Goal: Transaction & Acquisition: Purchase product/service

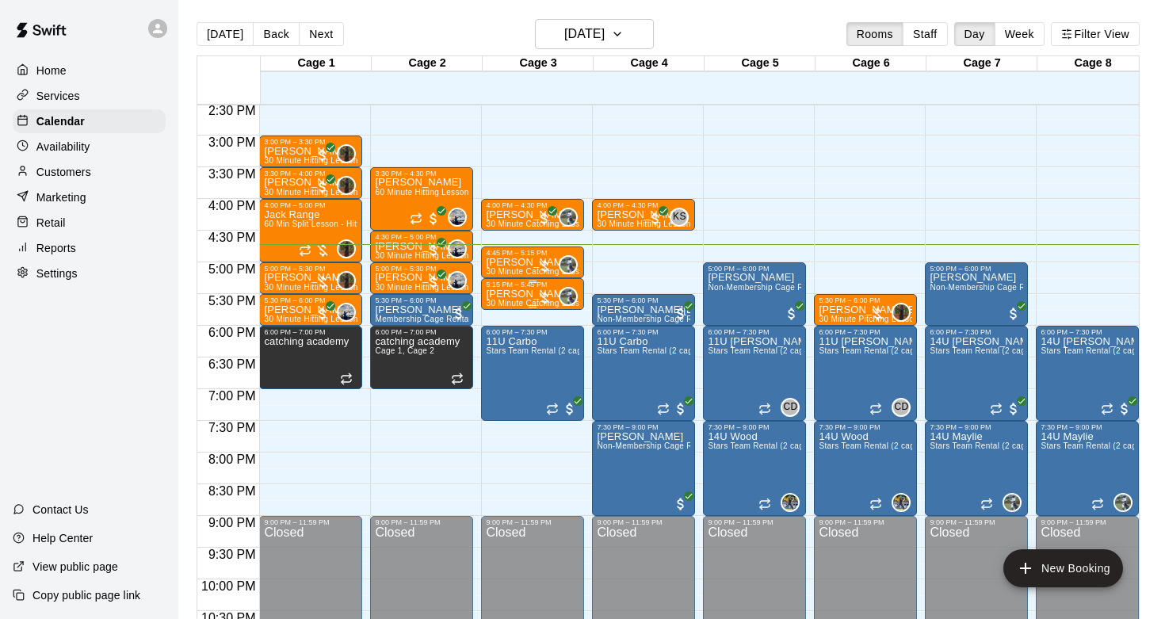
scroll to position [924, 0]
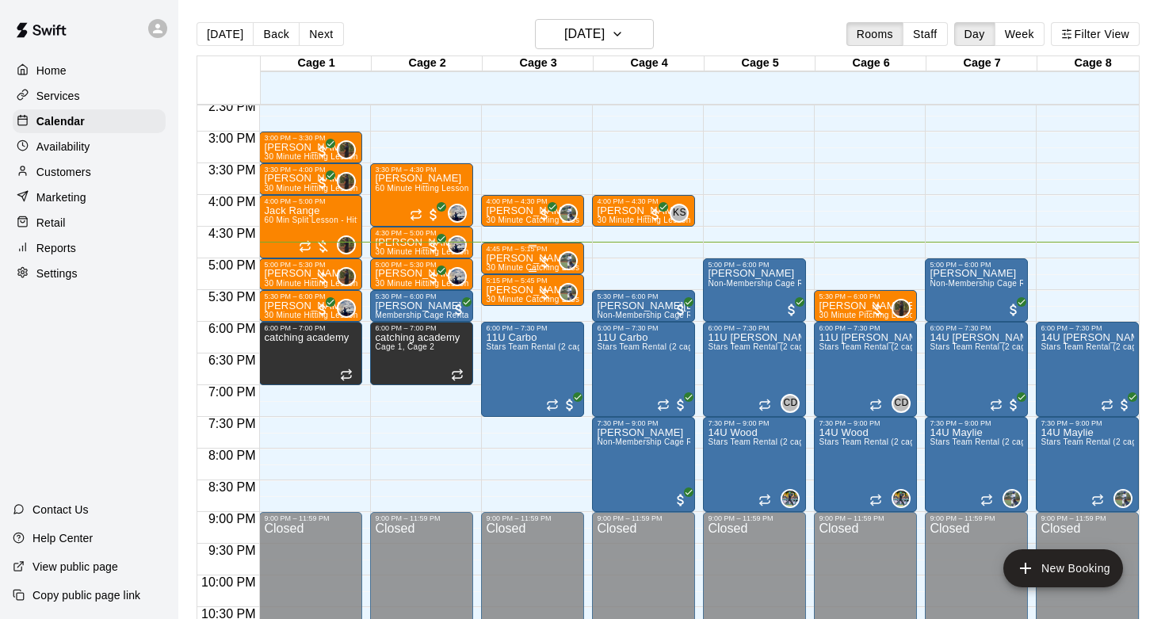
click at [515, 258] on p "[PERSON_NAME]" at bounding box center [532, 258] width 93 height 0
click at [505, 308] on img "edit" at bounding box center [503, 312] width 18 height 18
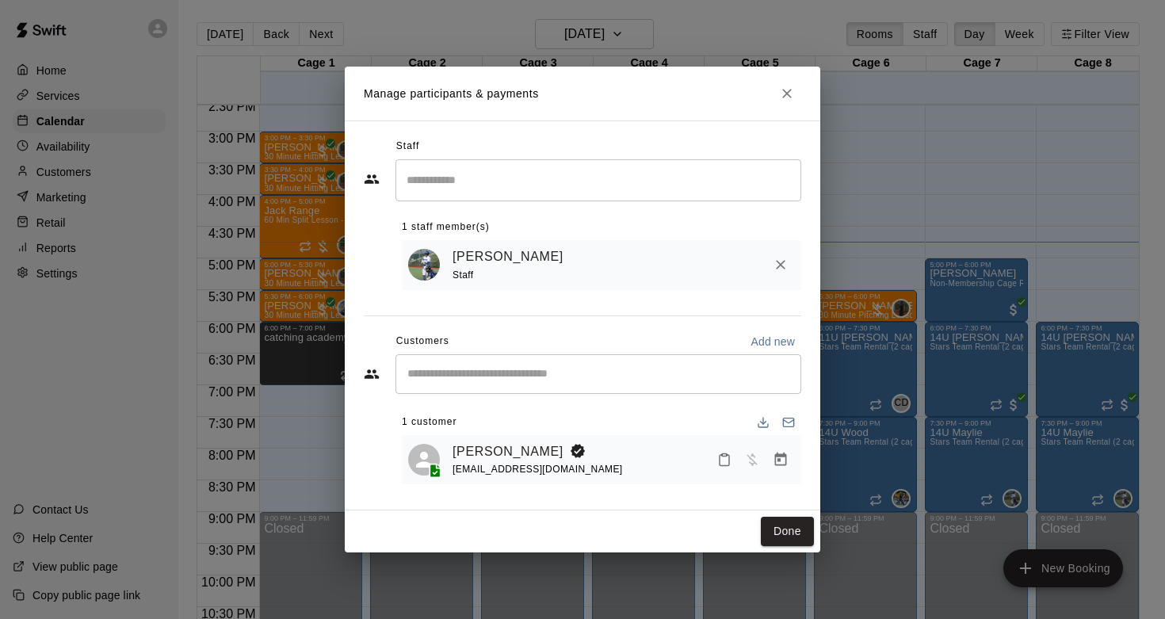
click at [774, 452] on icon "Manage bookings & payment" at bounding box center [780, 460] width 16 height 16
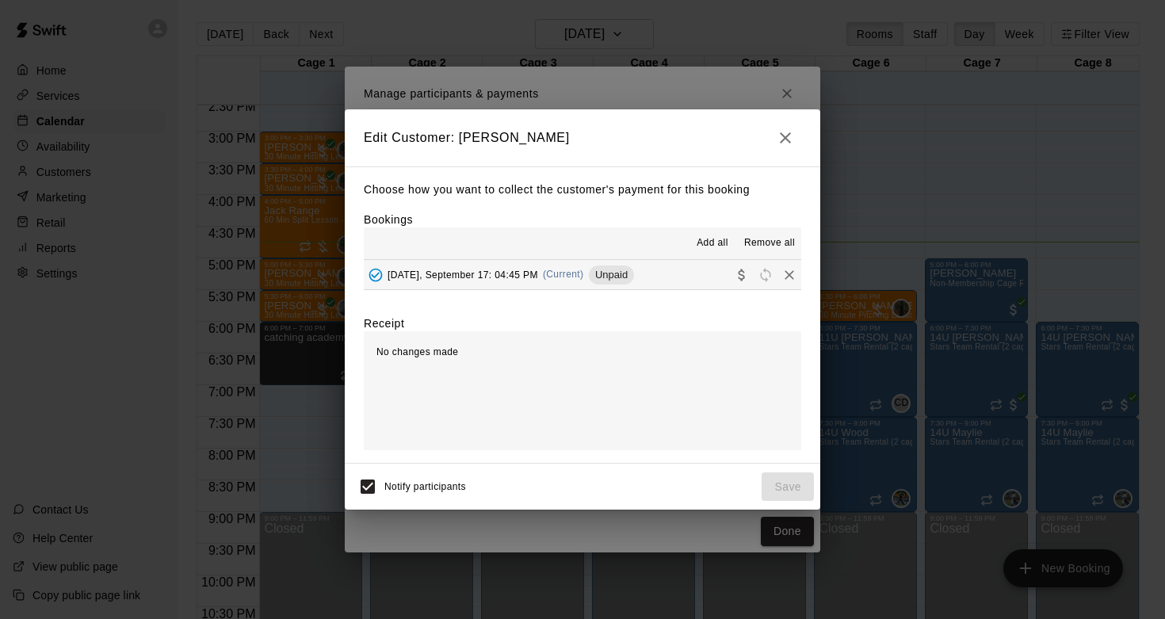
click at [702, 269] on button "[DATE], September 17: 04:45 PM (Current) Unpaid" at bounding box center [582, 274] width 437 height 29
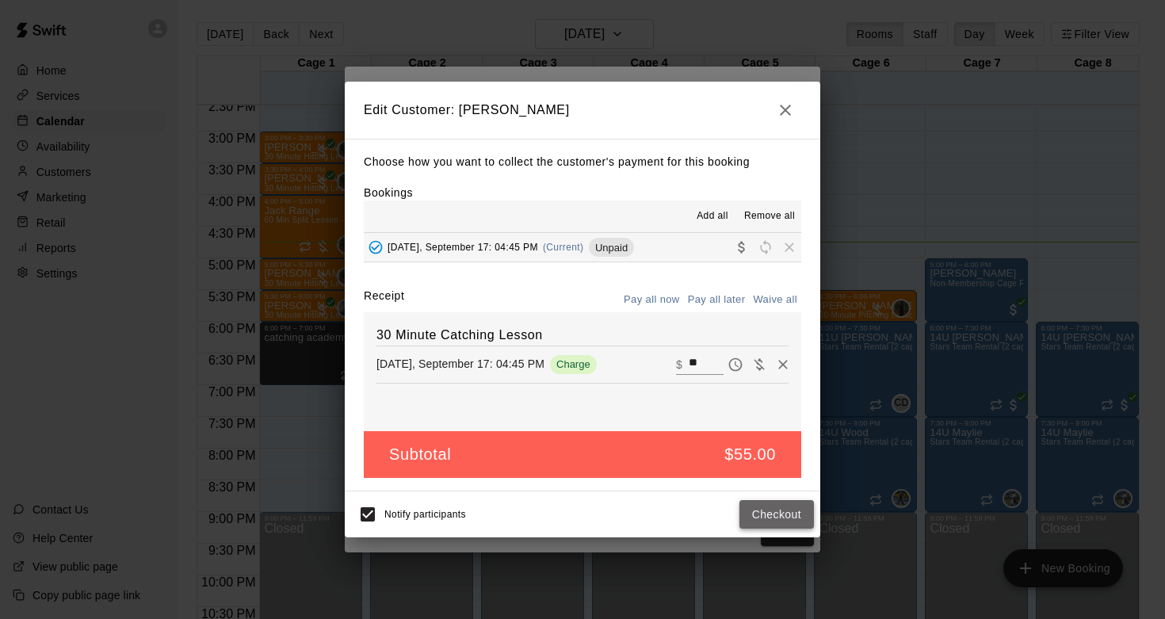
click at [779, 505] on button "Checkout" at bounding box center [776, 514] width 74 height 29
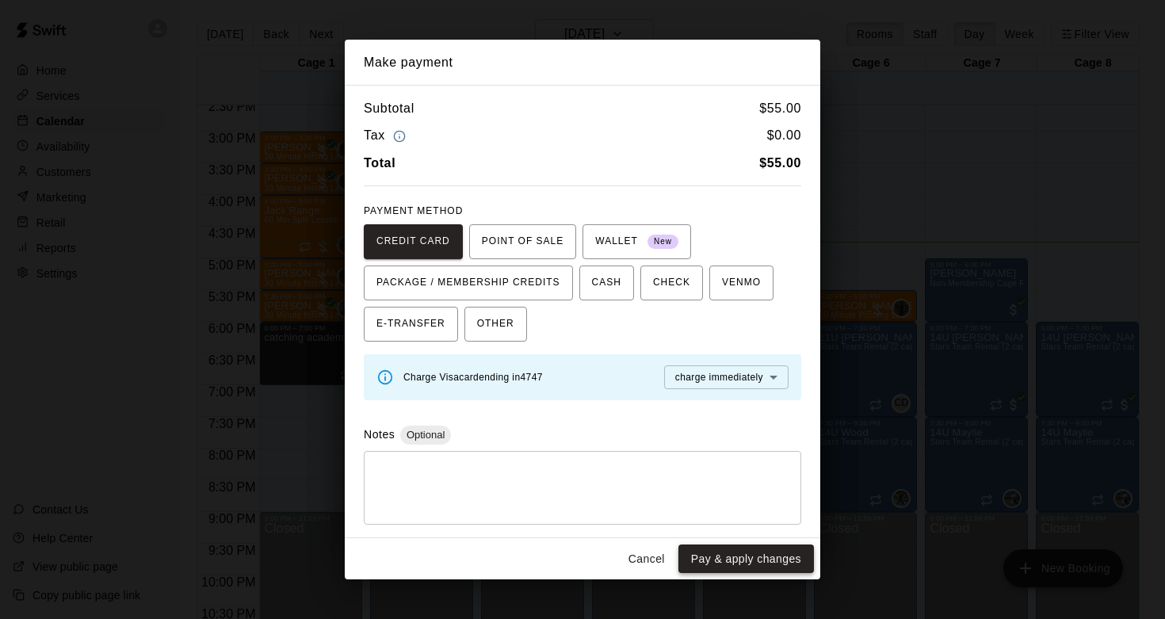
click at [774, 570] on button "Pay & apply changes" at bounding box center [745, 558] width 135 height 29
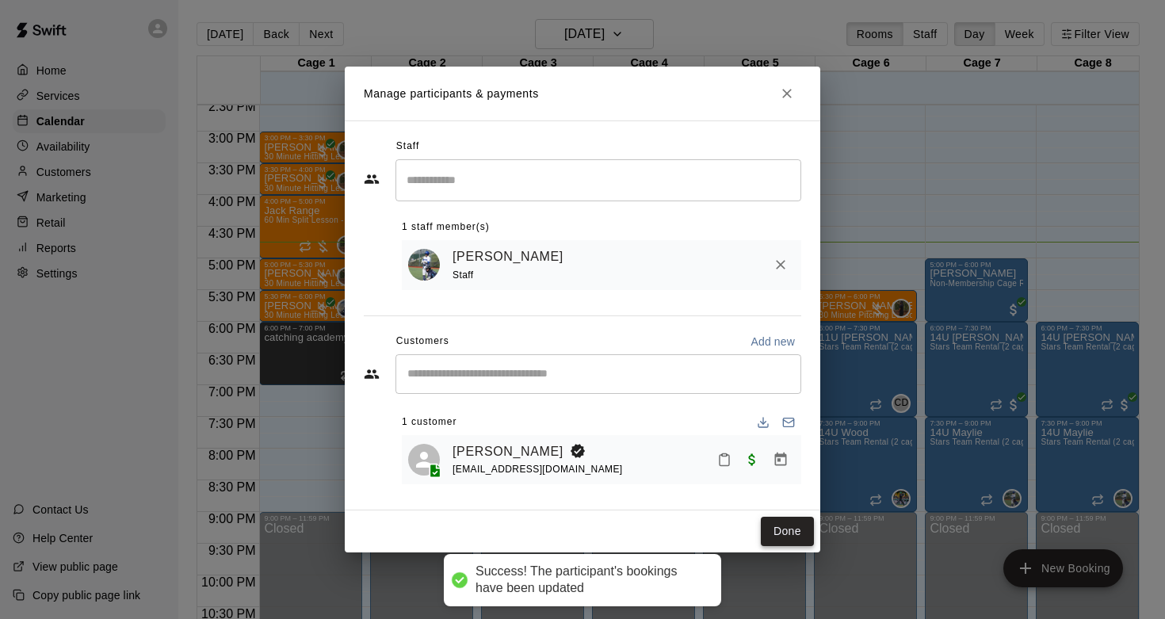
click at [791, 532] on button "Done" at bounding box center [786, 531] width 53 height 29
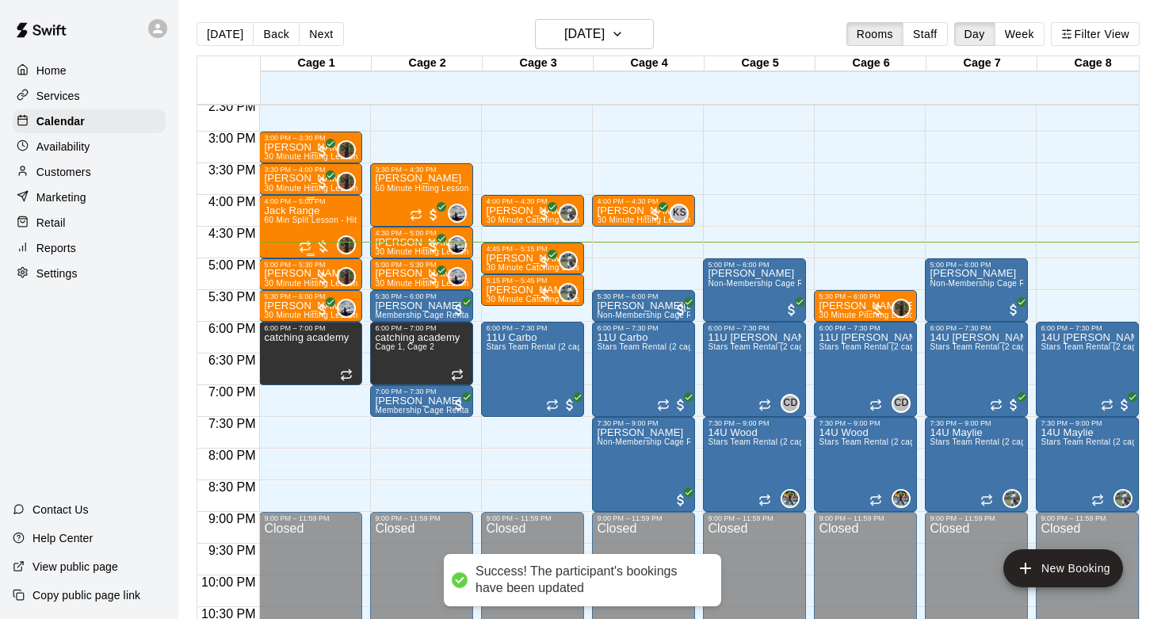
click at [322, 226] on div "Jack Range 60 Min Split Lesson - Hitting/Pitching" at bounding box center [310, 514] width 93 height 619
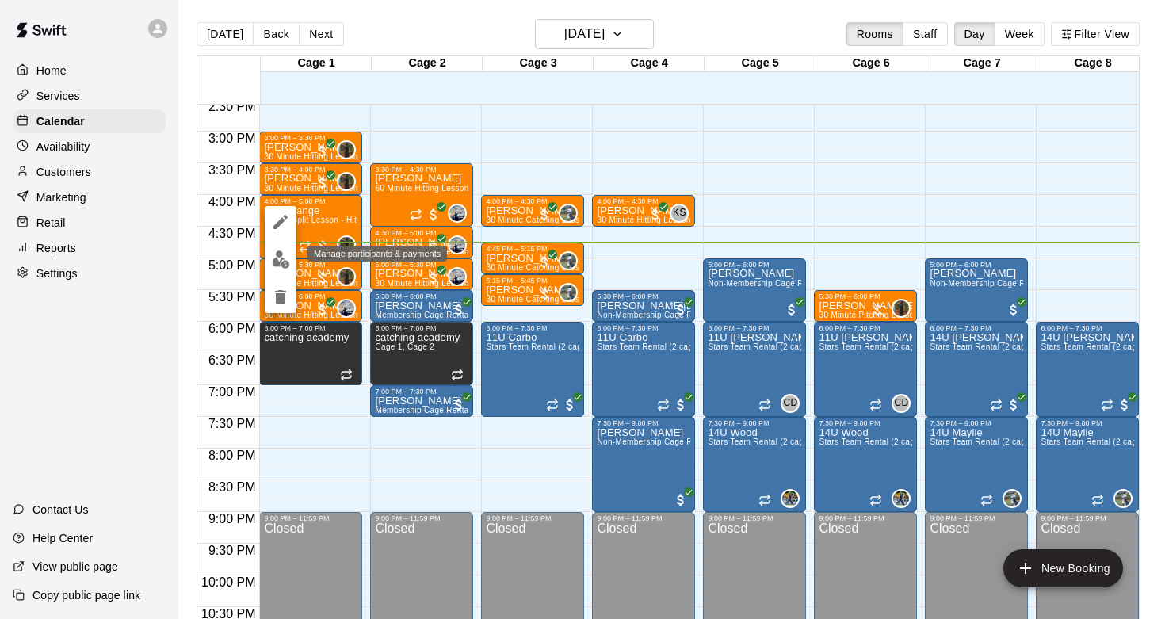
click at [276, 257] on img "edit" at bounding box center [281, 259] width 18 height 18
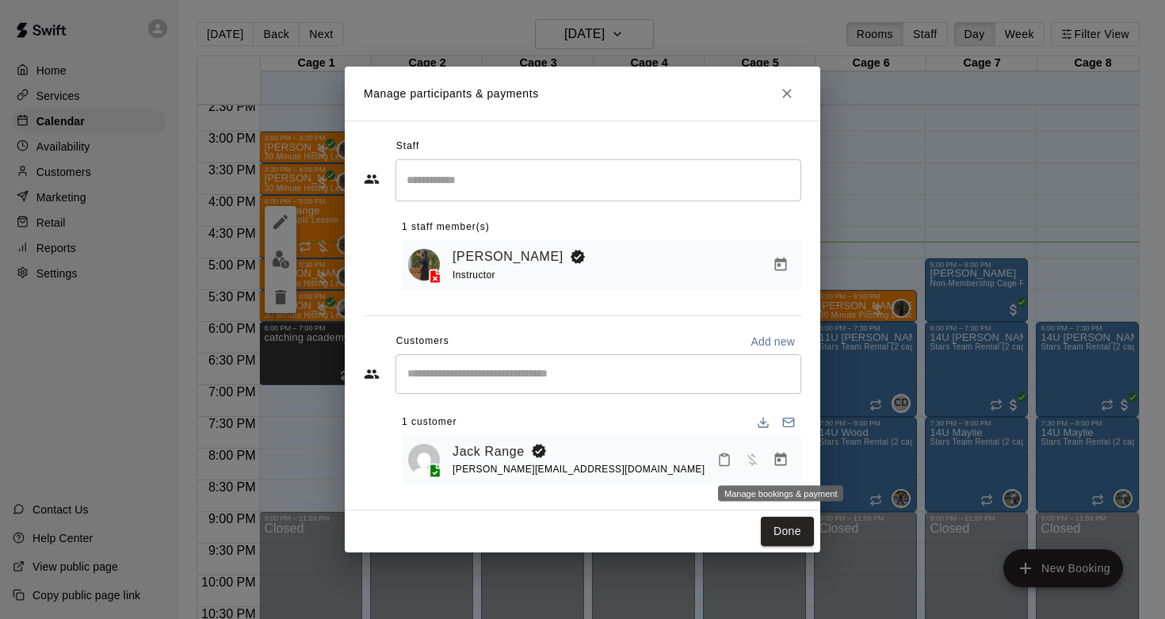
click at [780, 456] on icon "Manage bookings & payment" at bounding box center [781, 458] width 12 height 13
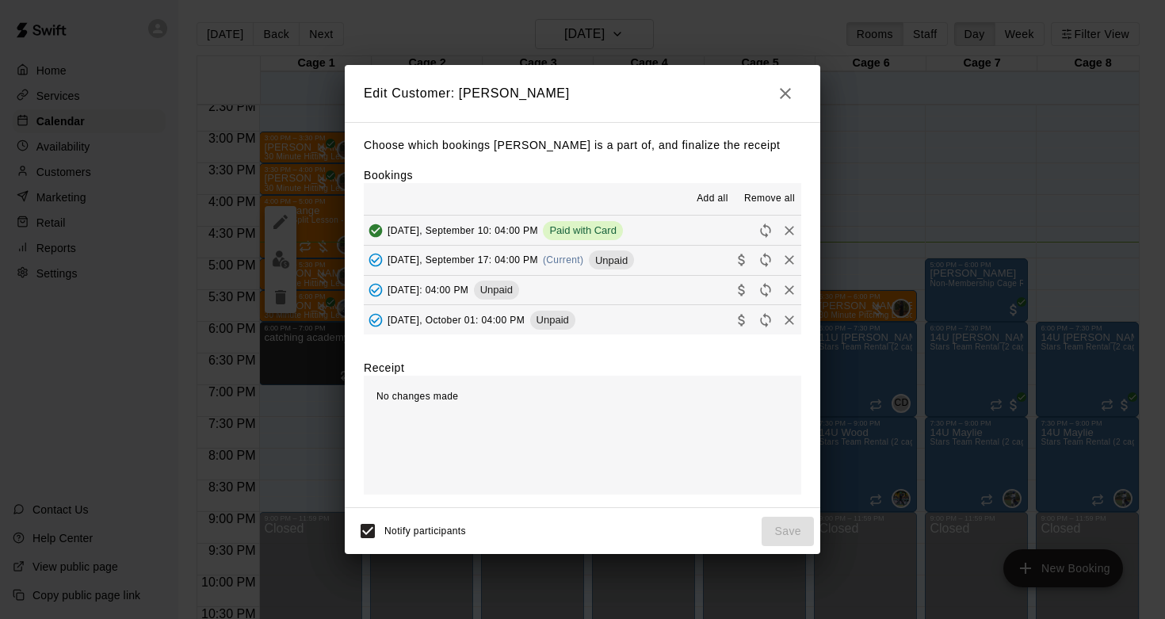
click at [688, 262] on button "[DATE], September 17: 04:00 PM (Current) Unpaid" at bounding box center [582, 260] width 437 height 29
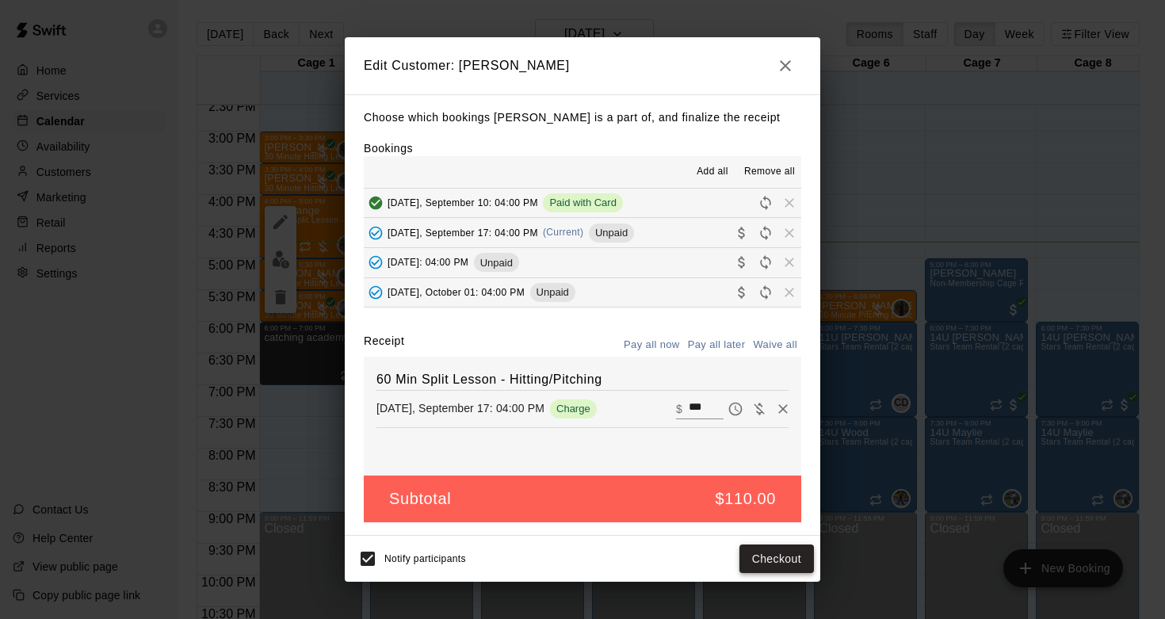
click at [769, 555] on button "Checkout" at bounding box center [776, 558] width 74 height 29
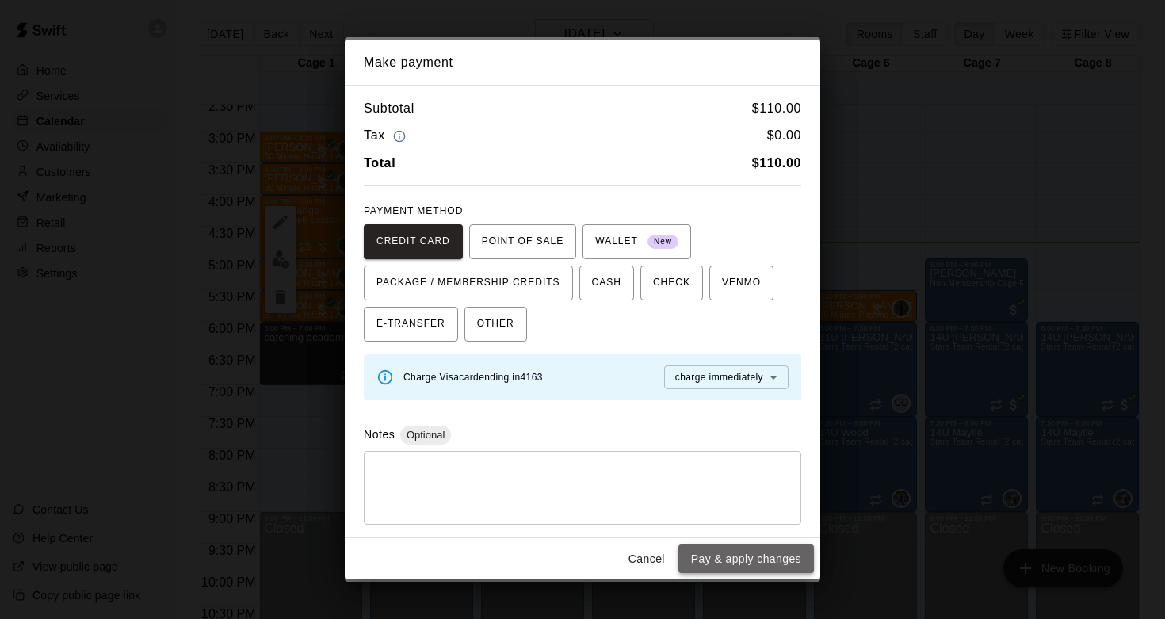
click at [768, 555] on button "Pay & apply changes" at bounding box center [745, 558] width 135 height 29
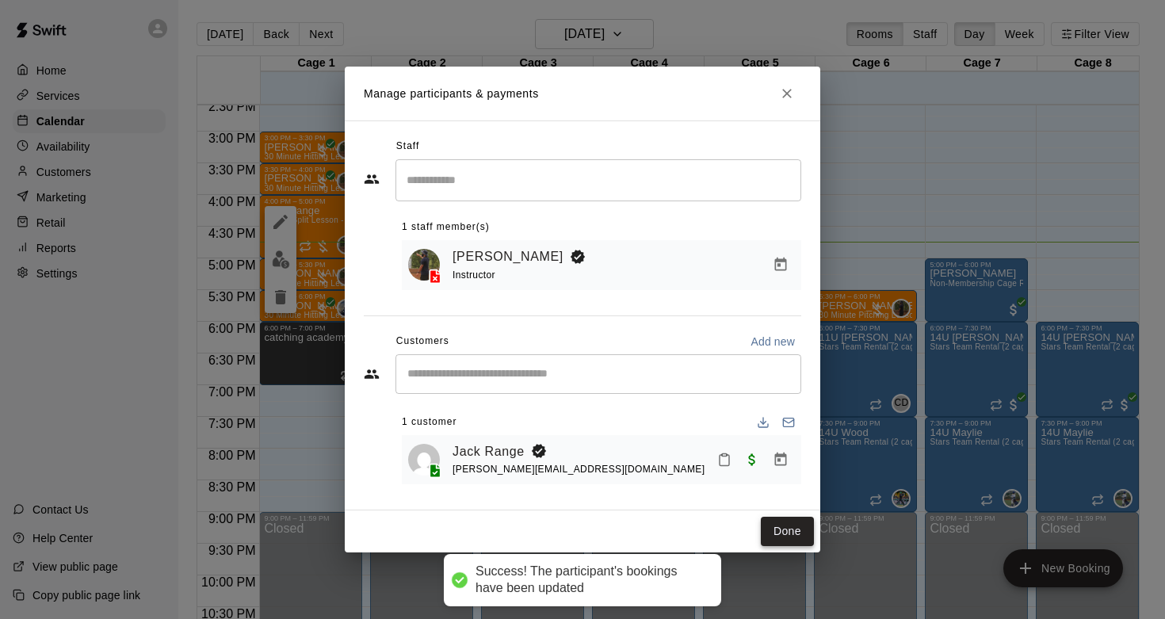
click at [797, 519] on button "Done" at bounding box center [786, 531] width 53 height 29
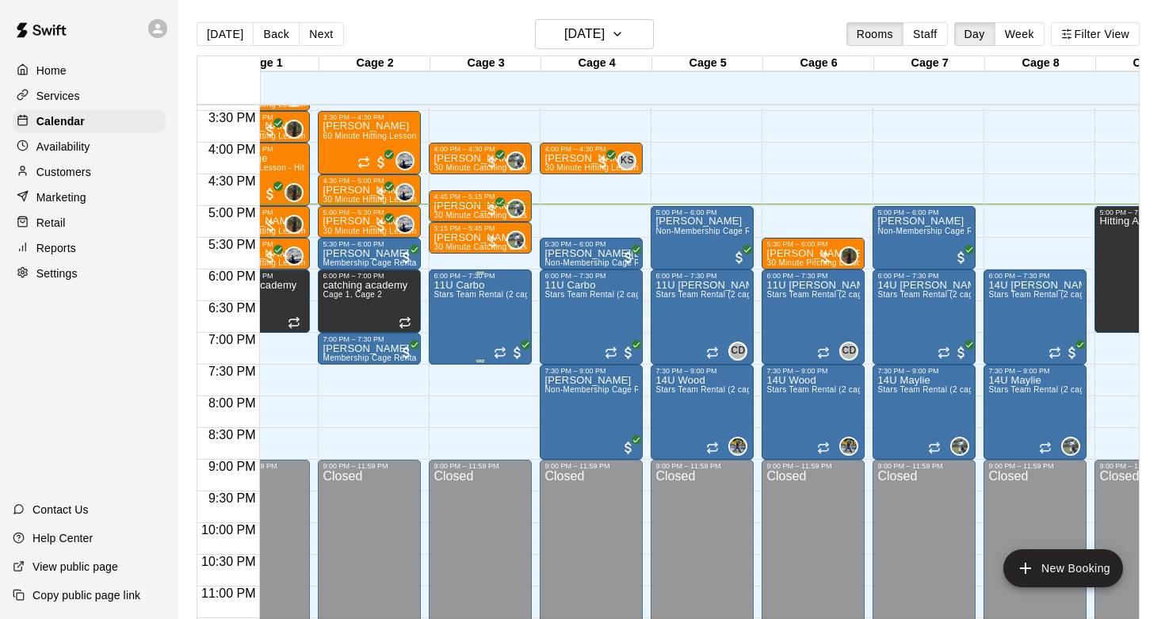
scroll to position [0, 0]
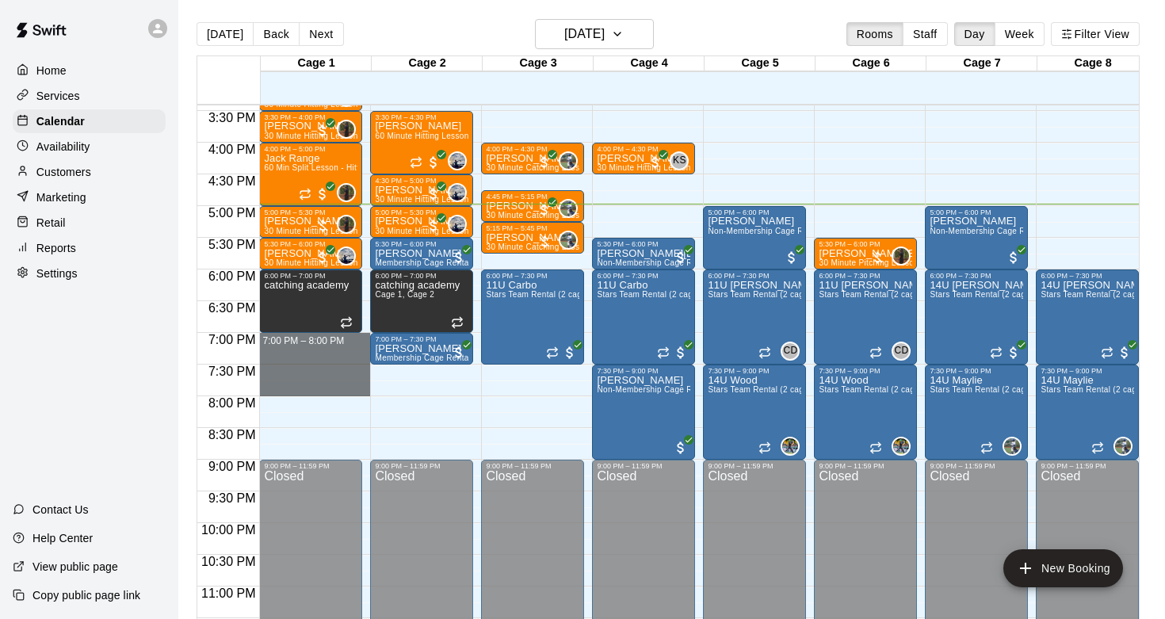
drag, startPoint x: 299, startPoint y: 339, endPoint x: 301, endPoint y: 386, distance: 46.8
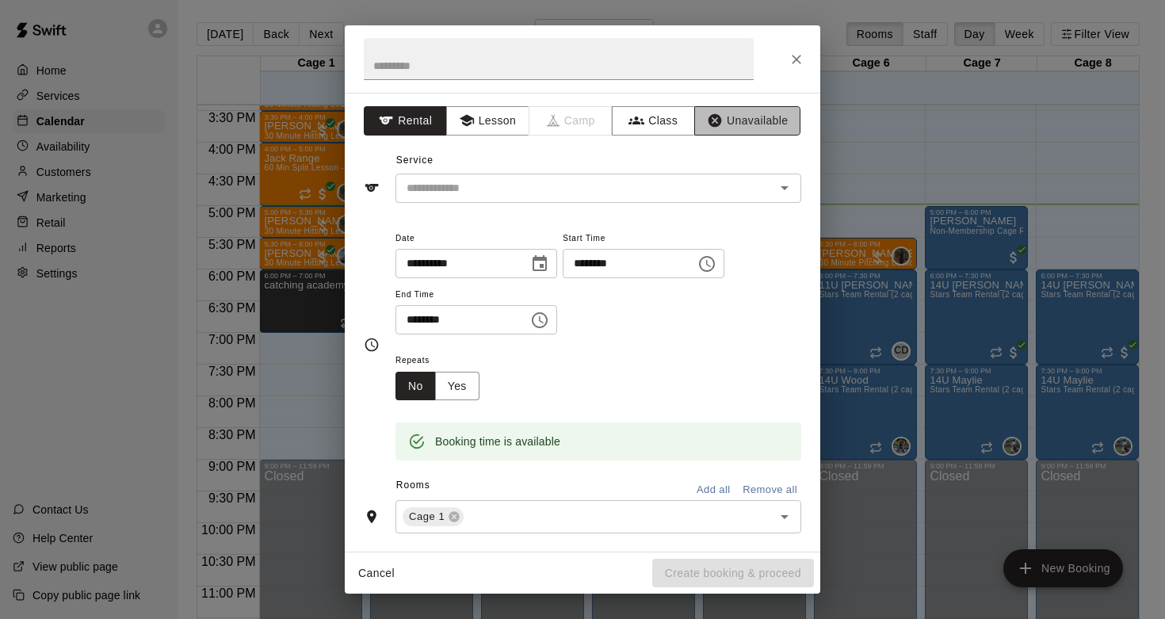
click at [722, 118] on button "Unavailable" at bounding box center [747, 120] width 106 height 29
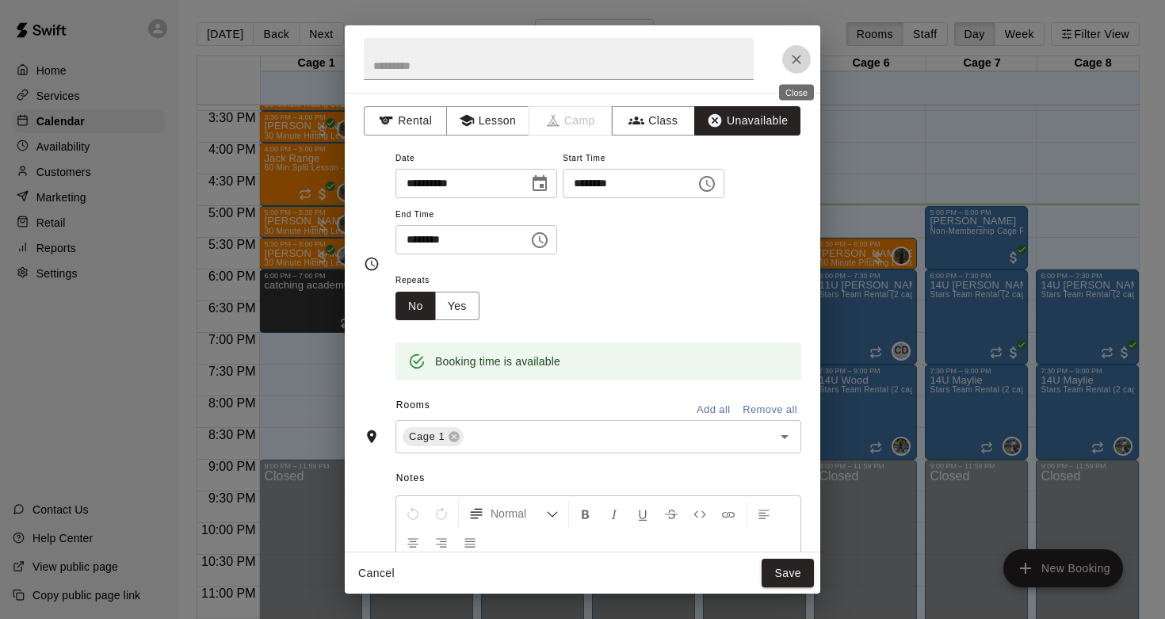
click at [795, 60] on icon "Close" at bounding box center [796, 60] width 10 height 10
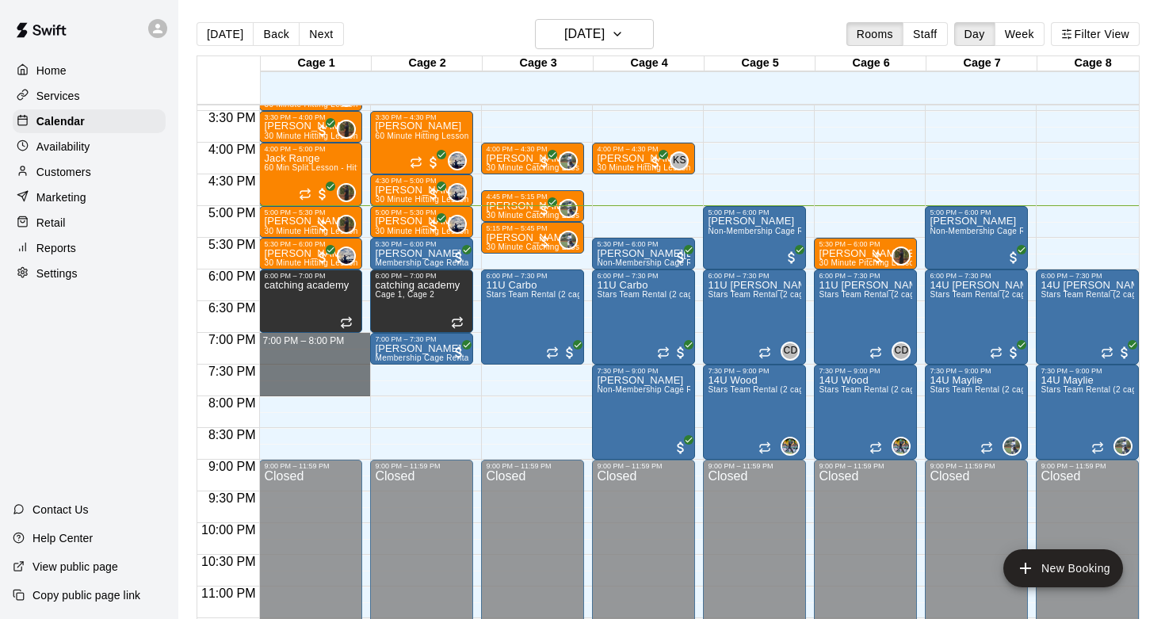
drag, startPoint x: 325, startPoint y: 335, endPoint x: 326, endPoint y: 387, distance: 52.3
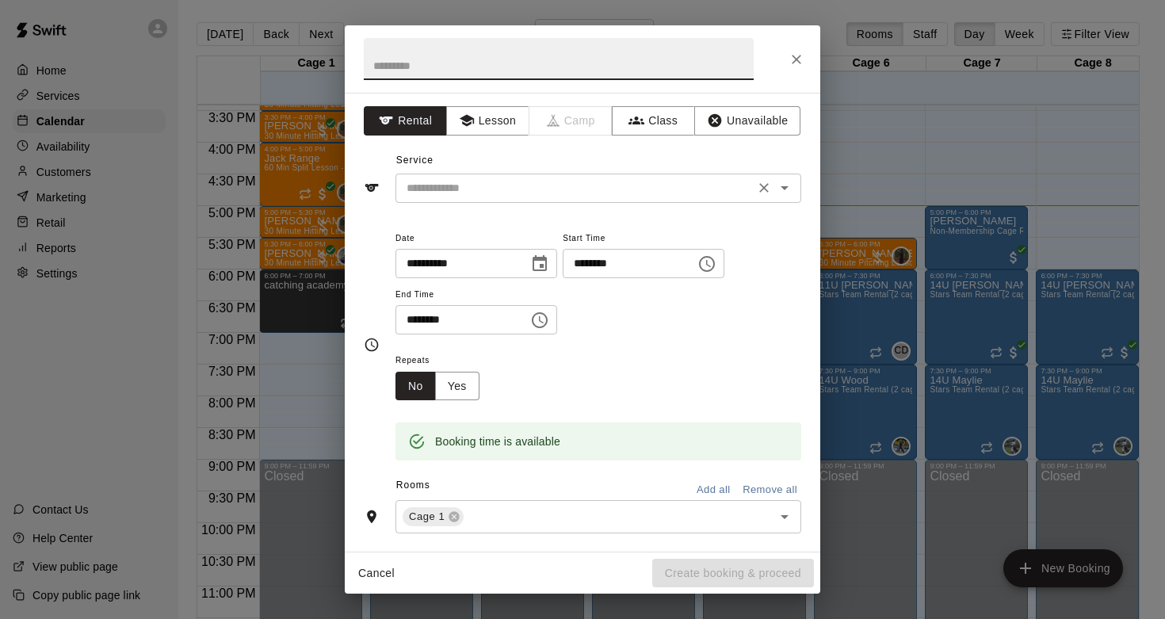
click at [474, 197] on input "text" at bounding box center [574, 188] width 349 height 20
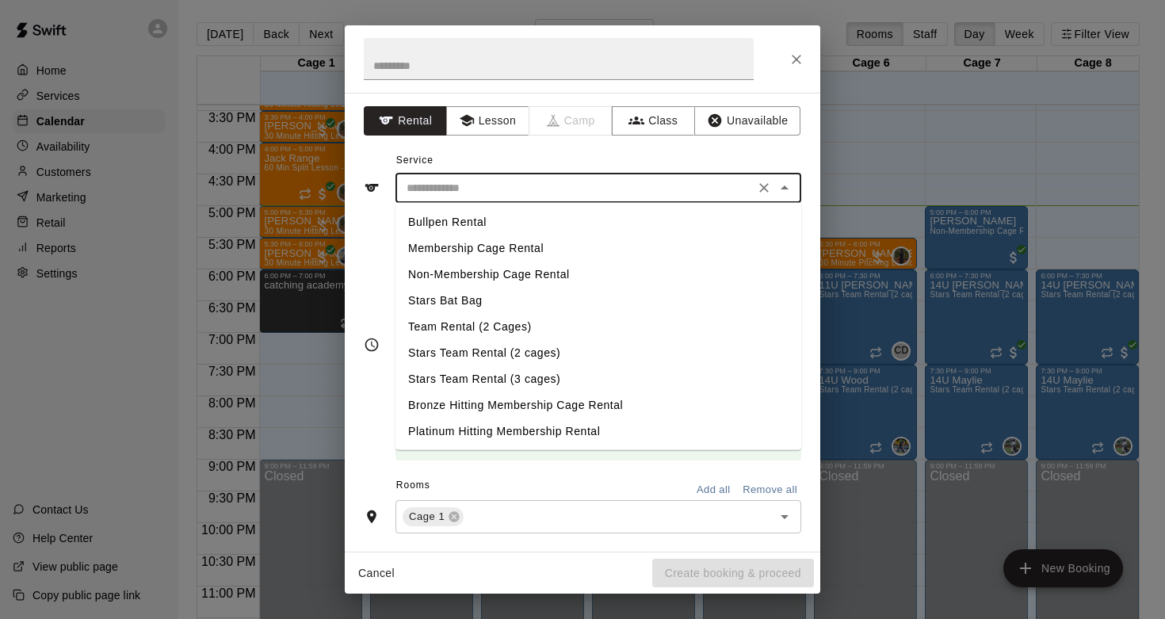
click at [483, 251] on li "Membership Cage Rental" at bounding box center [598, 248] width 406 height 26
type input "**********"
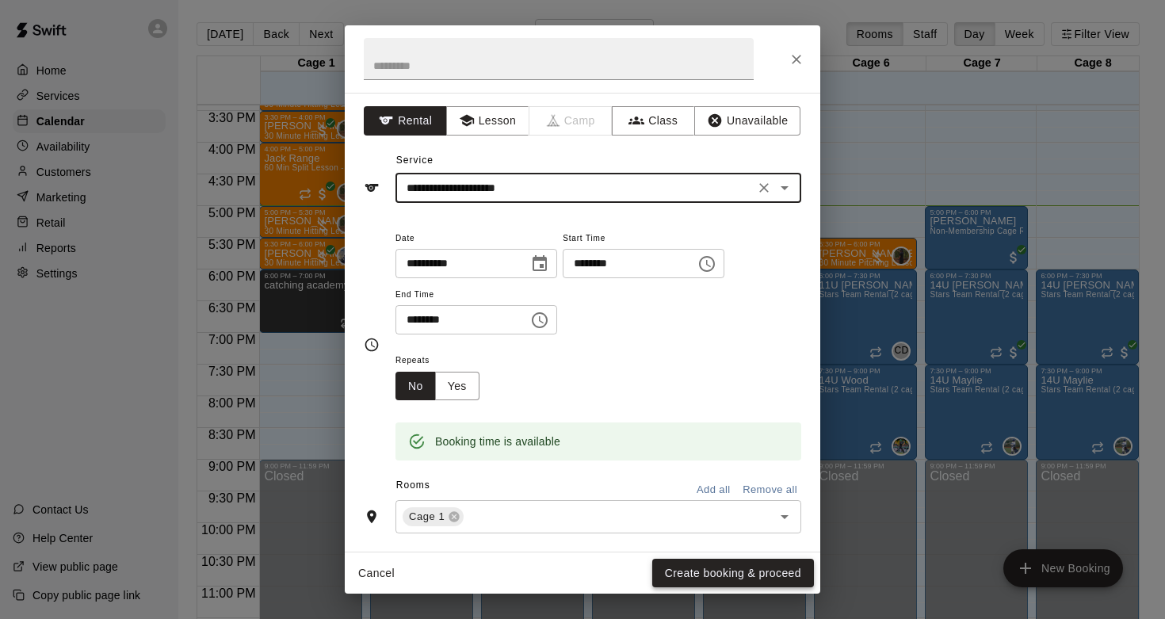
click at [733, 577] on button "Create booking & proceed" at bounding box center [733, 572] width 162 height 29
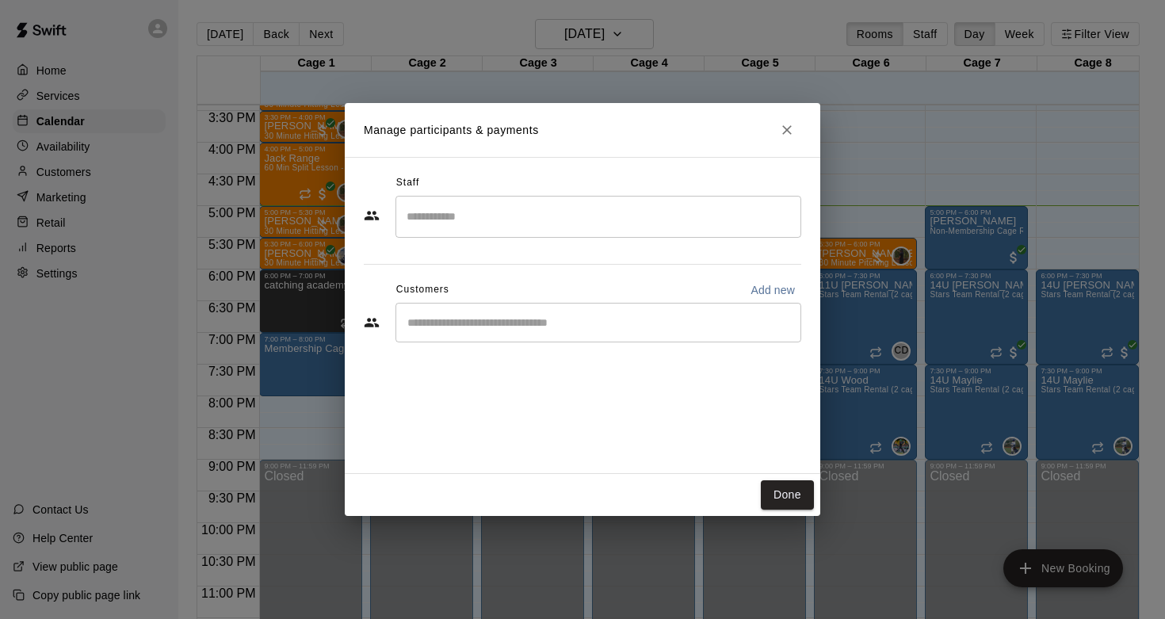
click at [512, 227] on input "Search staff" at bounding box center [597, 217] width 391 height 28
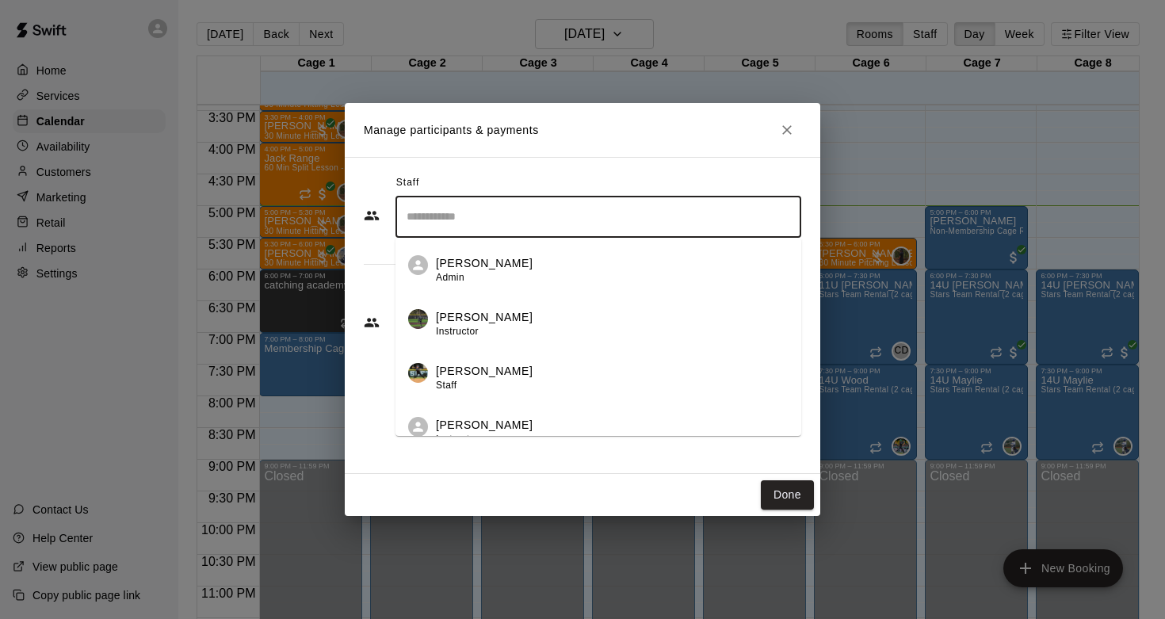
click at [349, 261] on div "Staff ​ [PERSON_NAME] Admin [PERSON_NAME] Instructor [PERSON_NAME] Staff [PERSO…" at bounding box center [582, 315] width 475 height 317
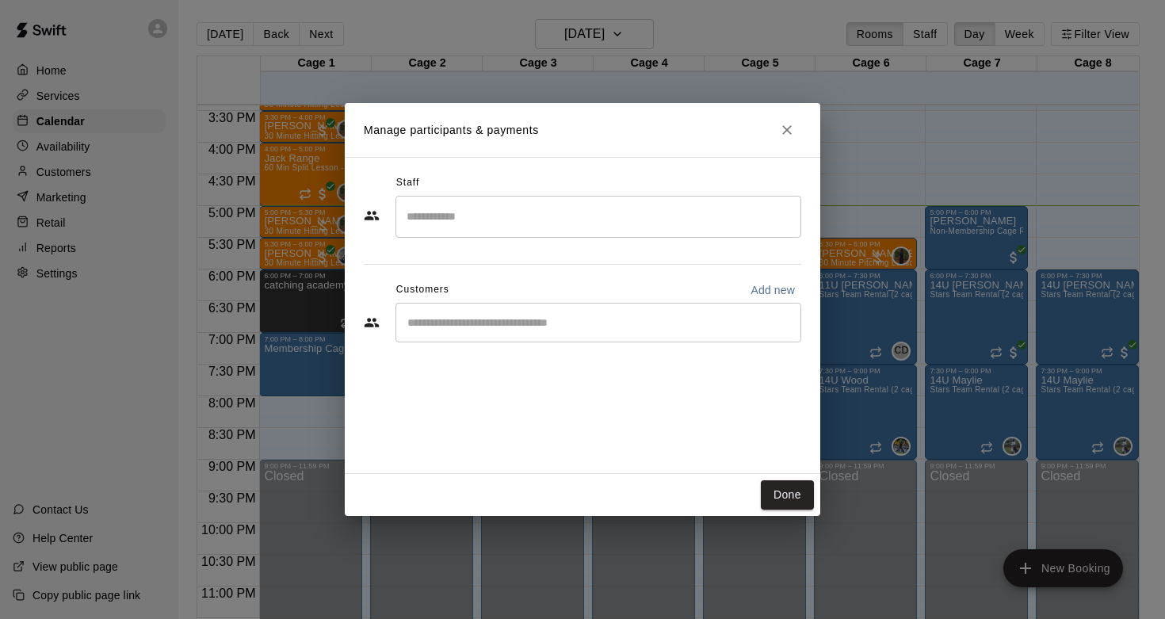
click at [448, 321] on input "Start typing to search customers..." at bounding box center [597, 322] width 391 height 16
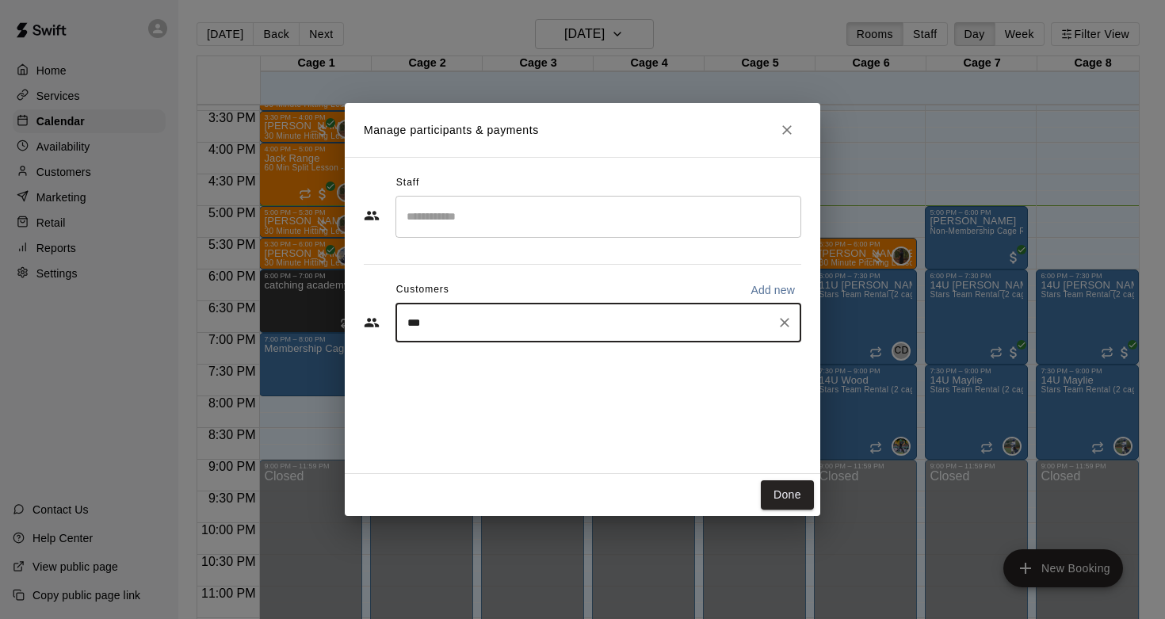
type input "****"
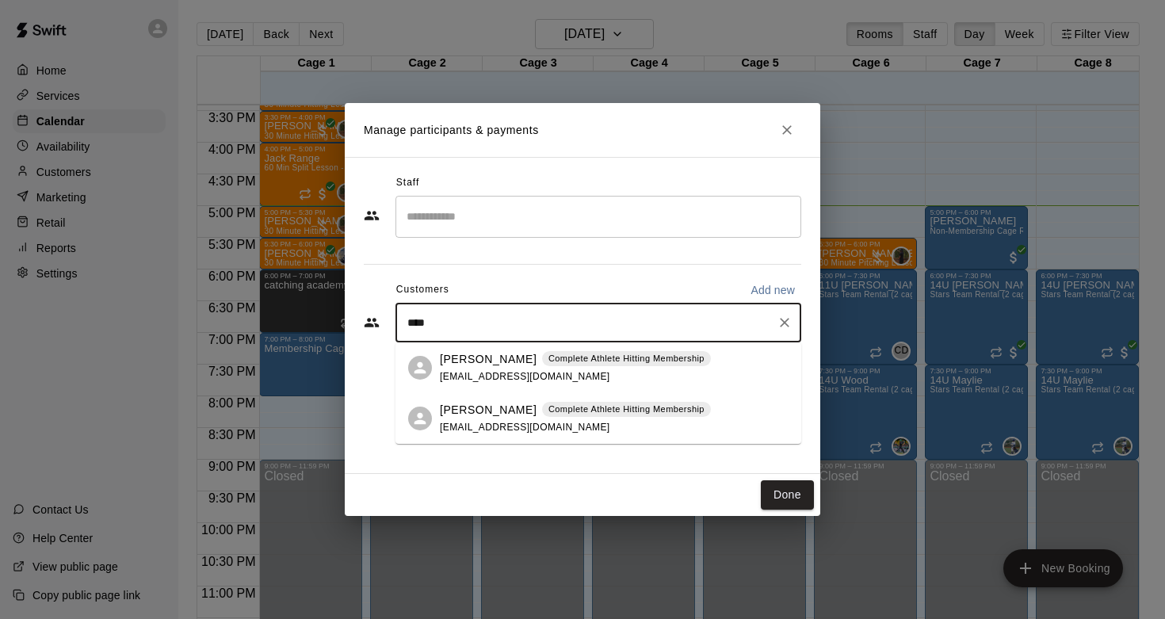
click at [473, 412] on p "[PERSON_NAME]" at bounding box center [488, 410] width 97 height 17
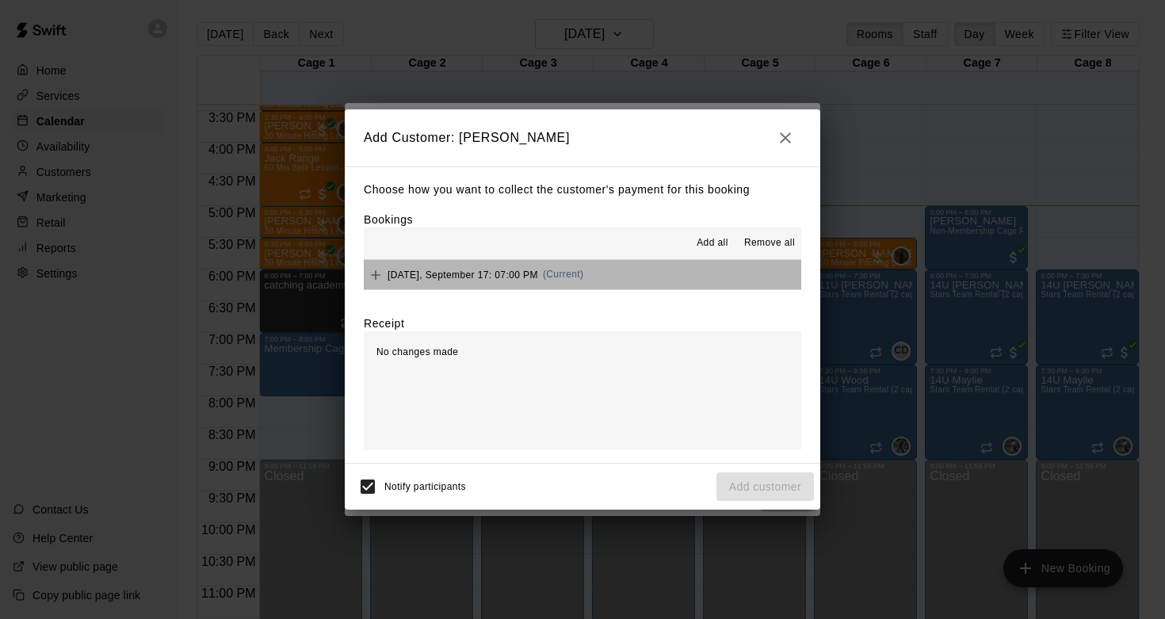
click at [650, 278] on button "[DATE], September 17: 07:00 PM (Current)" at bounding box center [582, 274] width 437 height 29
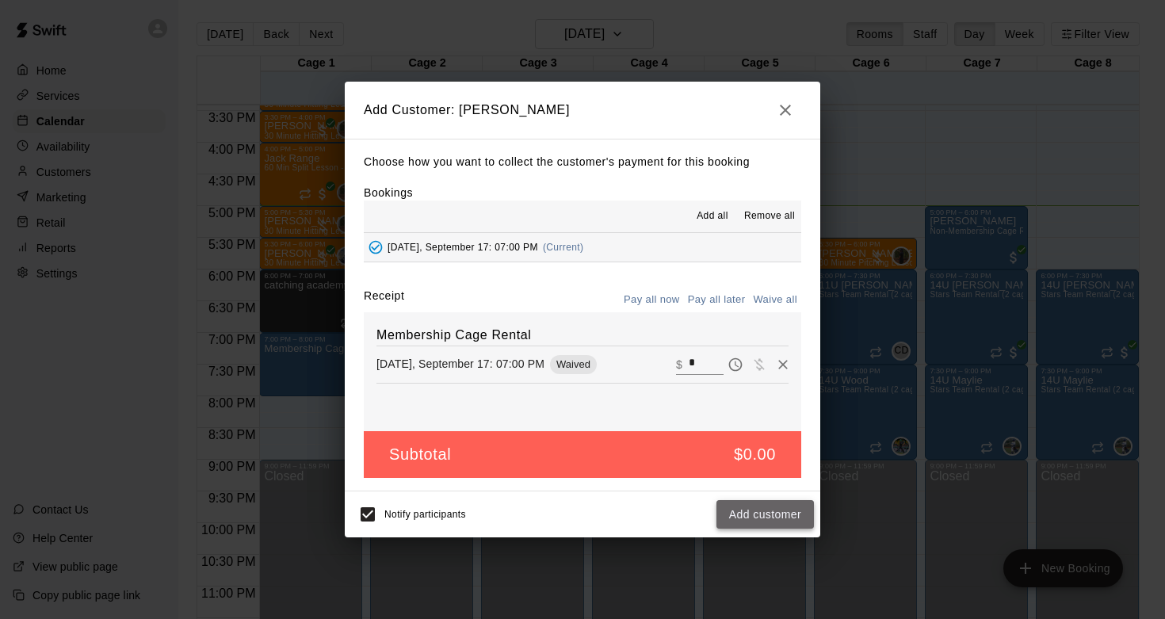
click at [751, 524] on button "Add customer" at bounding box center [764, 514] width 97 height 29
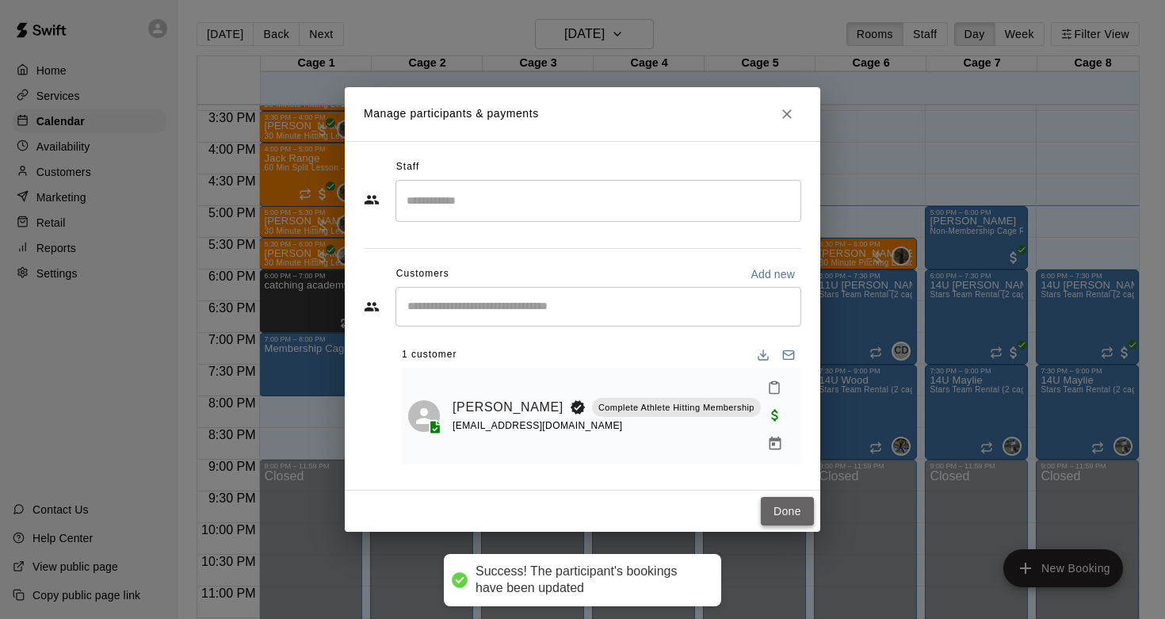
click at [780, 501] on button "Done" at bounding box center [786, 511] width 53 height 29
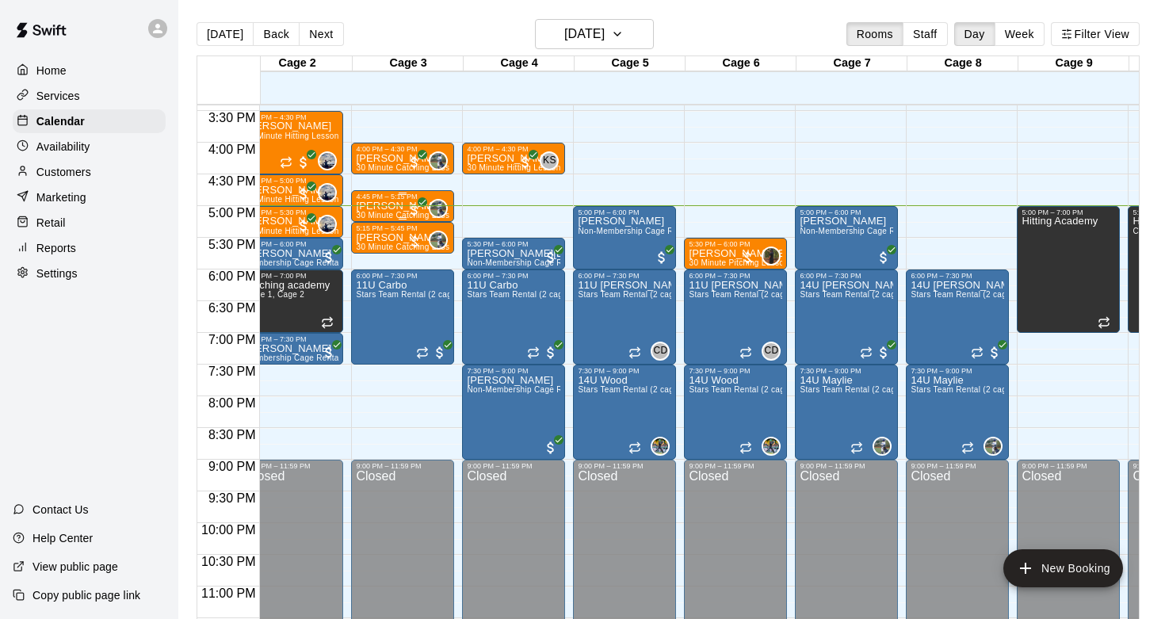
scroll to position [0, 132]
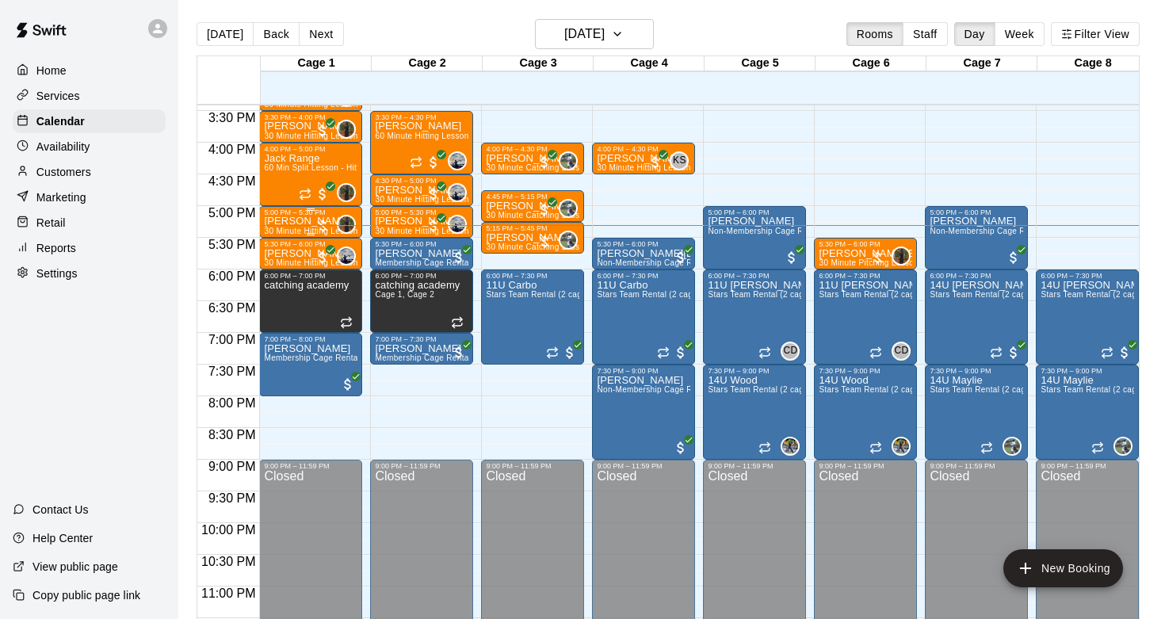
click at [305, 221] on p "[PERSON_NAME]" at bounding box center [310, 221] width 93 height 0
click at [284, 270] on img "edit" at bounding box center [281, 276] width 18 height 18
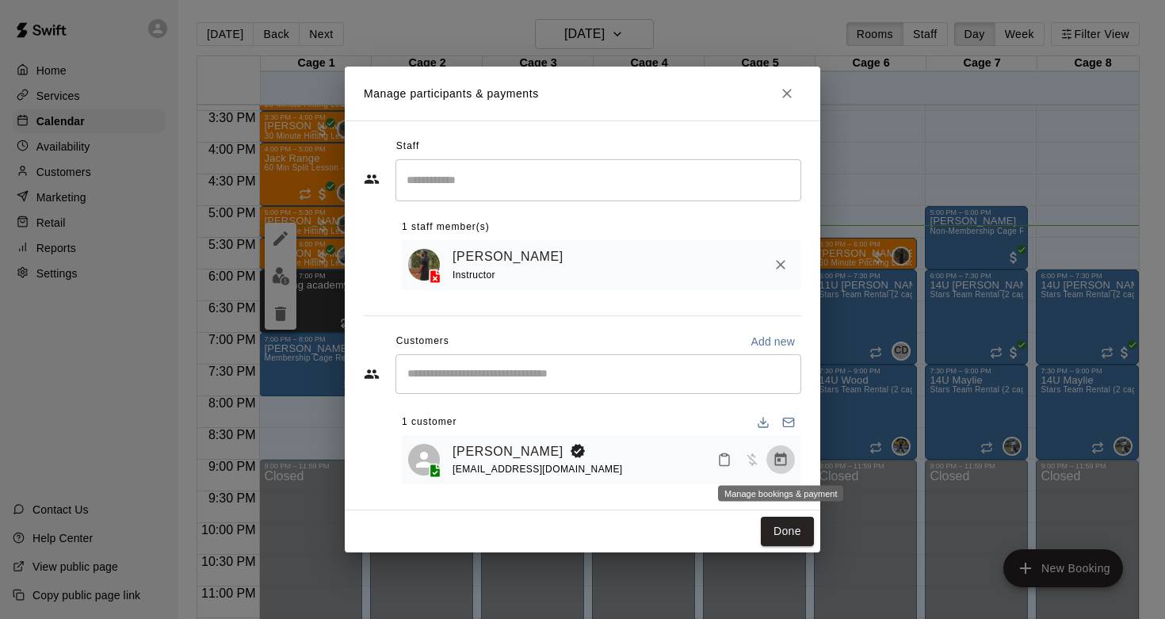
click at [776, 461] on icon "Manage bookings & payment" at bounding box center [780, 460] width 16 height 16
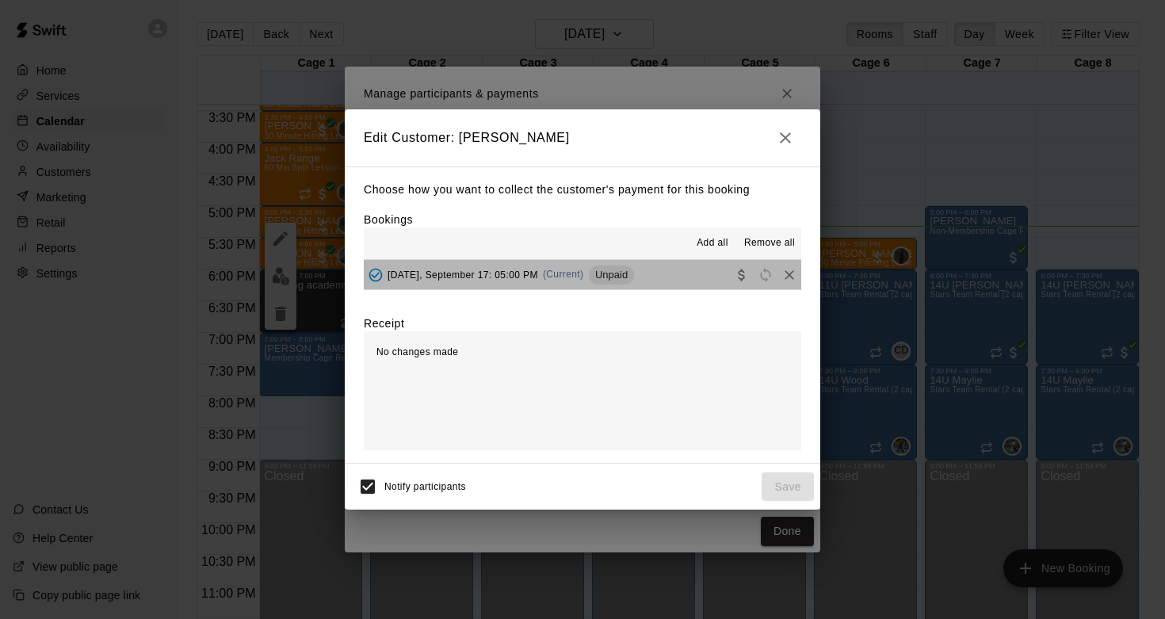
click at [669, 278] on button "[DATE], September 17: 05:00 PM (Current) Unpaid" at bounding box center [582, 274] width 437 height 29
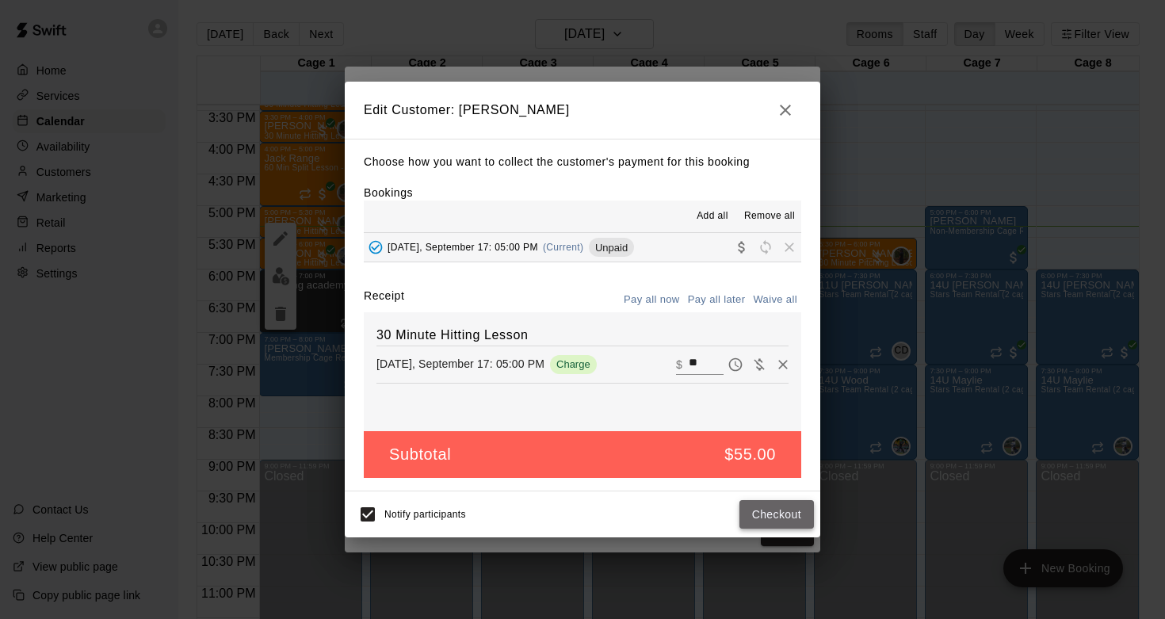
click at [771, 512] on button "Checkout" at bounding box center [776, 514] width 74 height 29
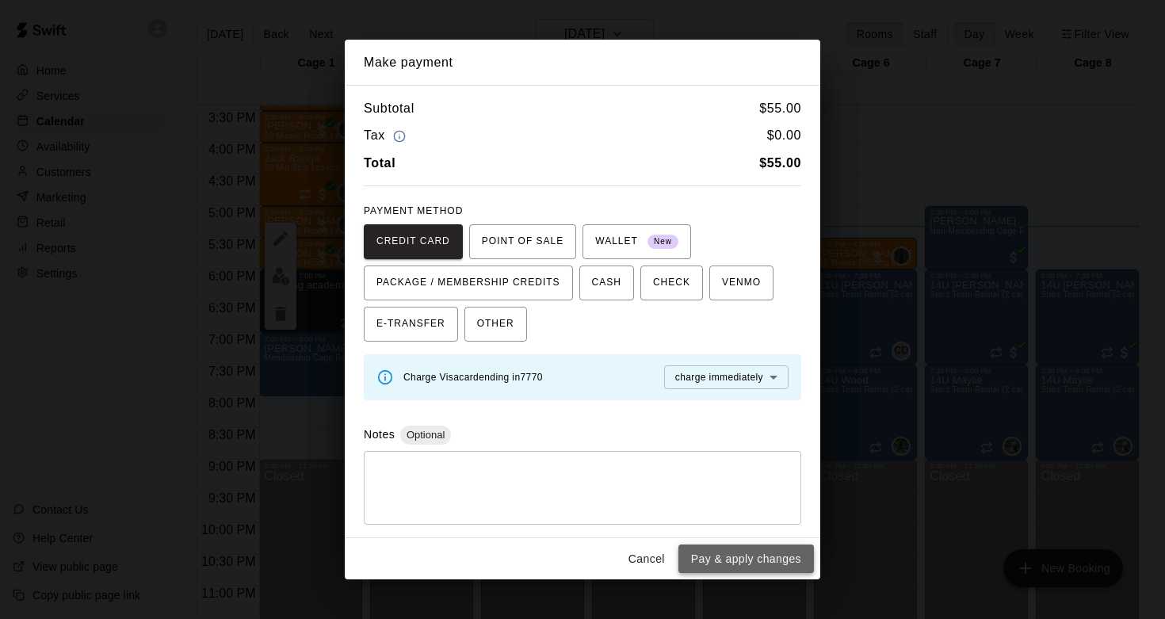
click at [758, 566] on button "Pay & apply changes" at bounding box center [745, 558] width 135 height 29
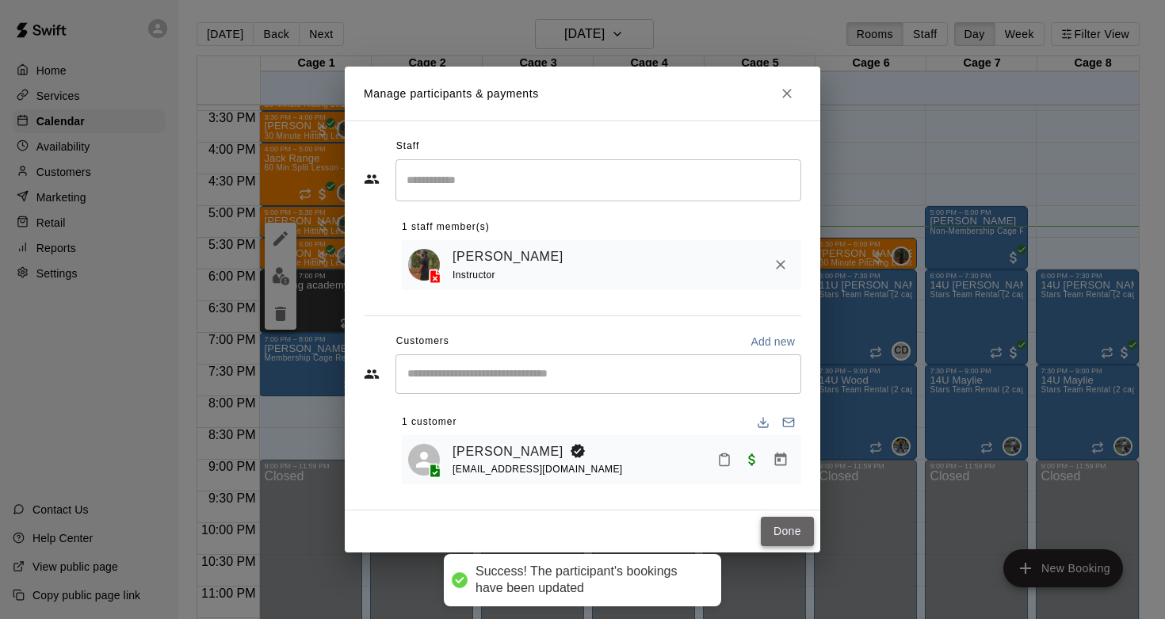
click at [770, 531] on button "Done" at bounding box center [786, 531] width 53 height 29
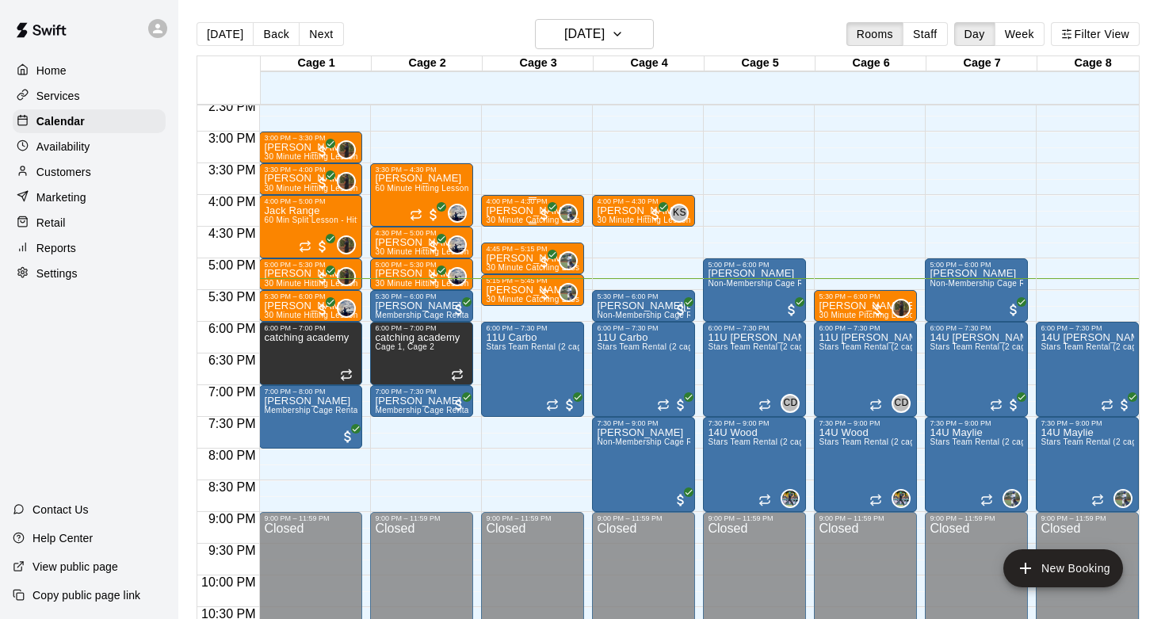
scroll to position [923, 0]
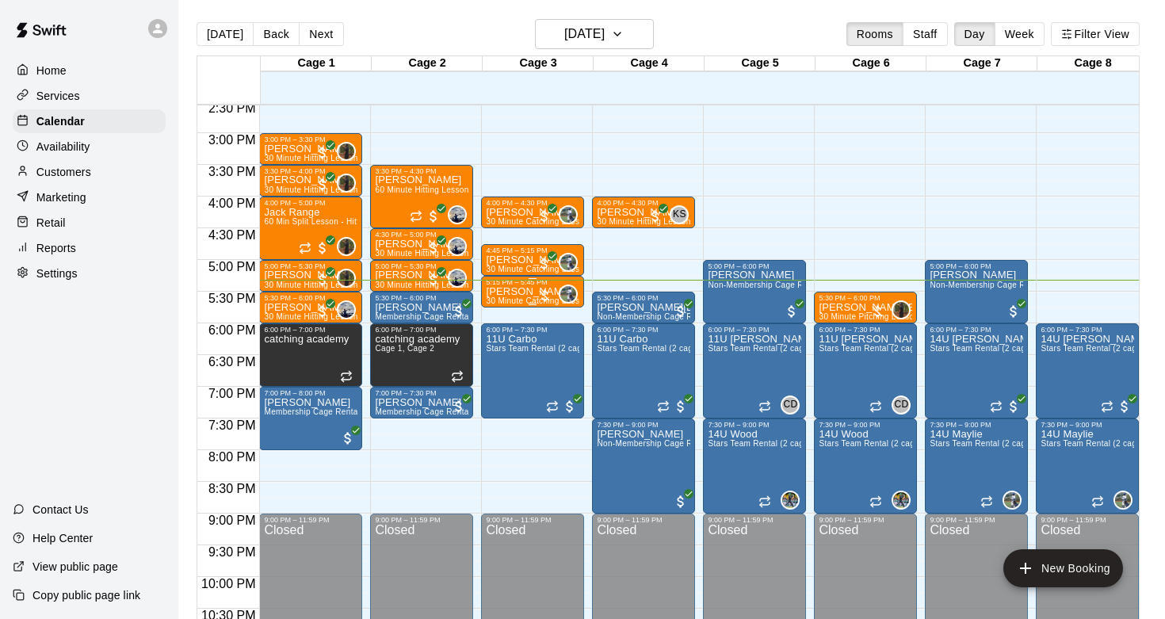
click at [513, 295] on div "[PERSON_NAME] 30 Minute Catching Lesson" at bounding box center [532, 595] width 93 height 619
click at [503, 335] on img "edit" at bounding box center [503, 340] width 18 height 18
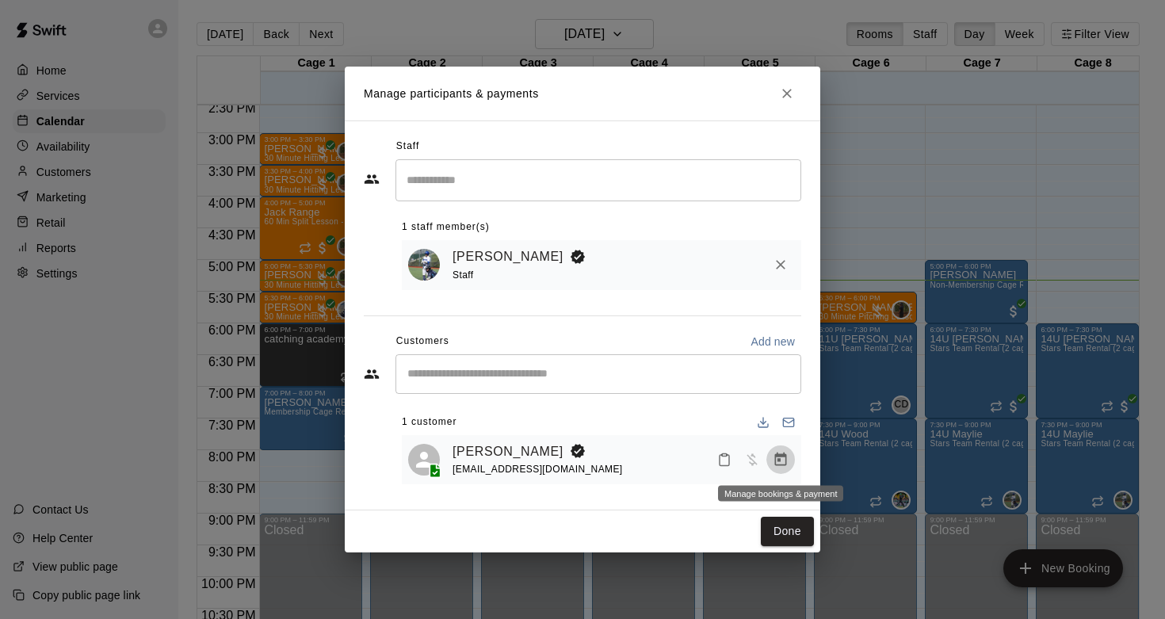
click at [782, 456] on icon "Manage bookings & payment" at bounding box center [781, 458] width 12 height 13
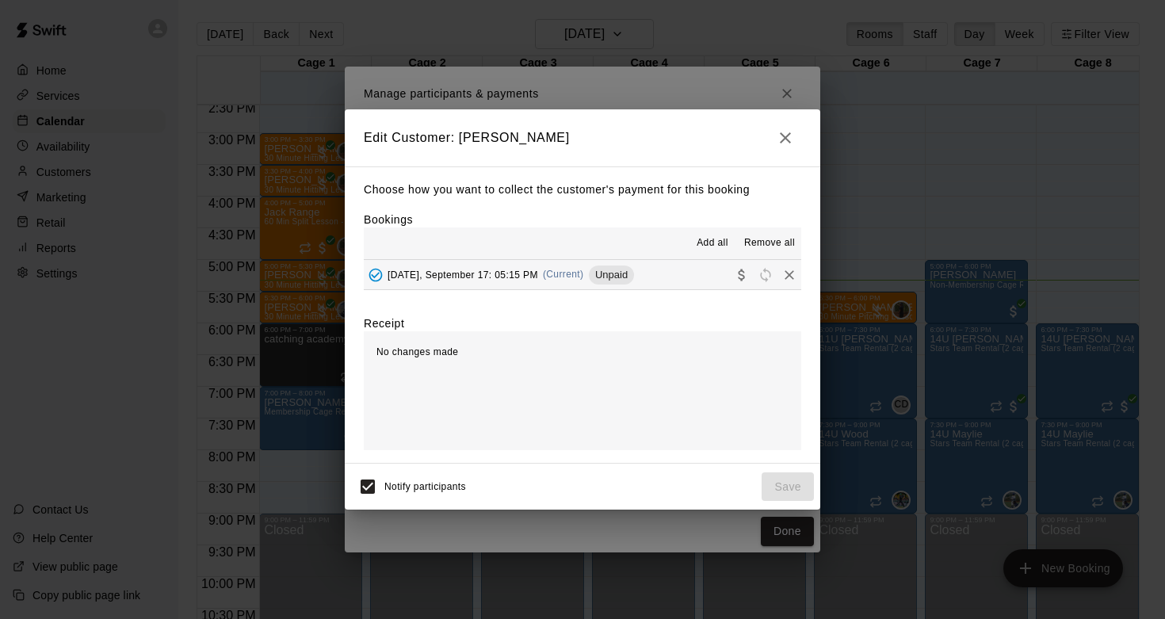
click at [695, 278] on button "[DATE], September 17: 05:15 PM (Current) Unpaid" at bounding box center [582, 274] width 437 height 29
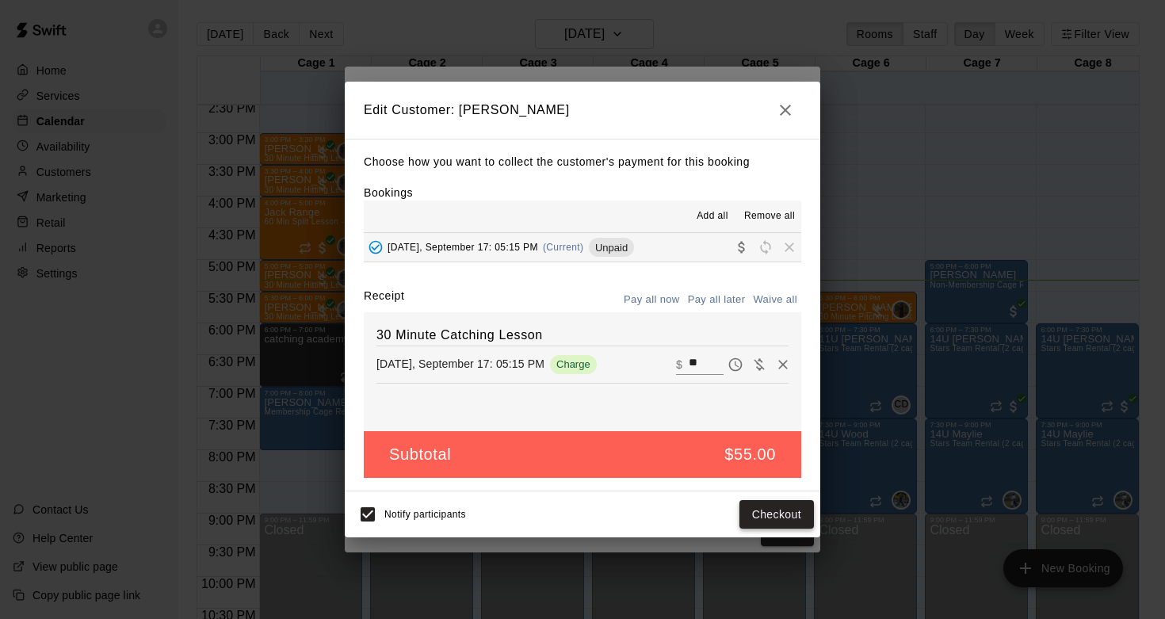
click at [782, 513] on button "Checkout" at bounding box center [776, 514] width 74 height 29
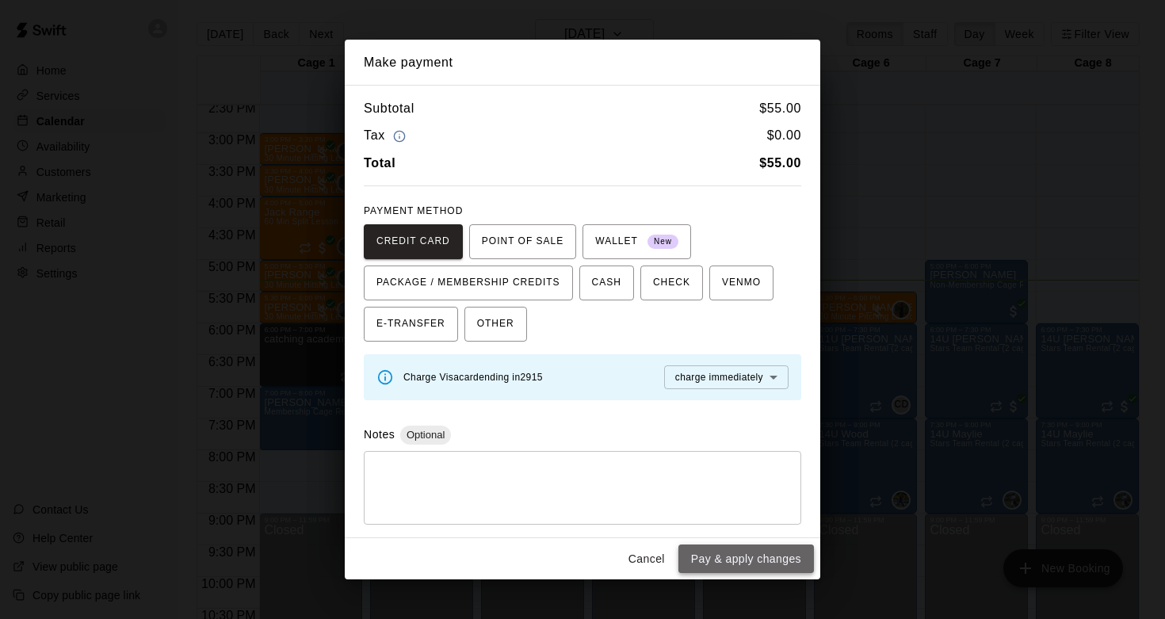
click at [764, 560] on button "Pay & apply changes" at bounding box center [745, 558] width 135 height 29
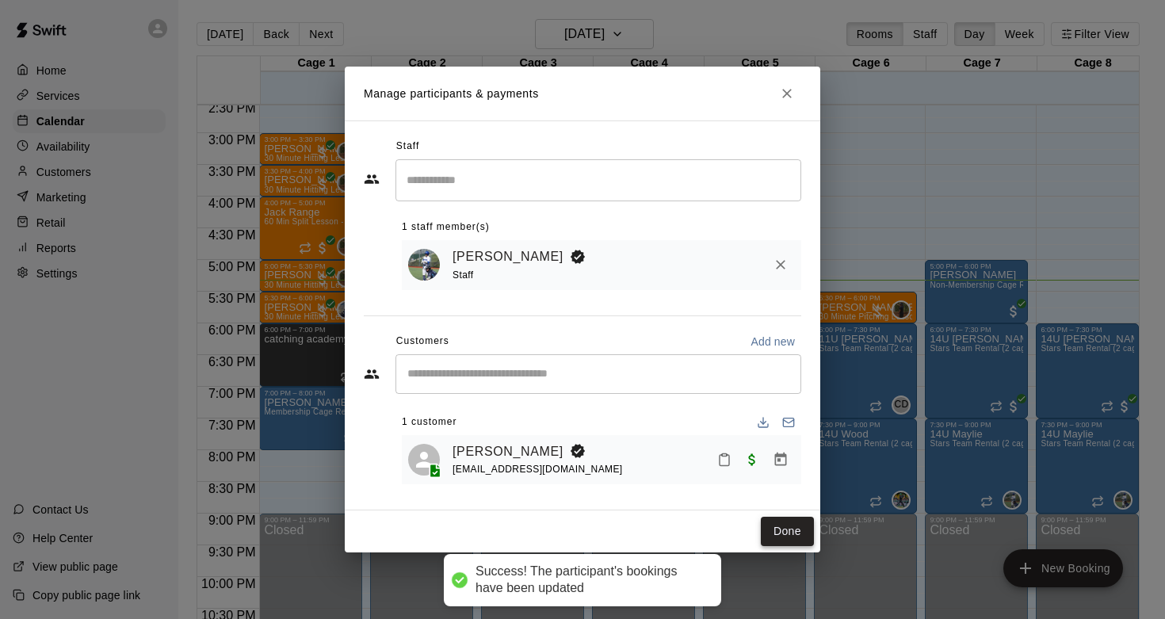
click at [794, 539] on button "Done" at bounding box center [786, 531] width 53 height 29
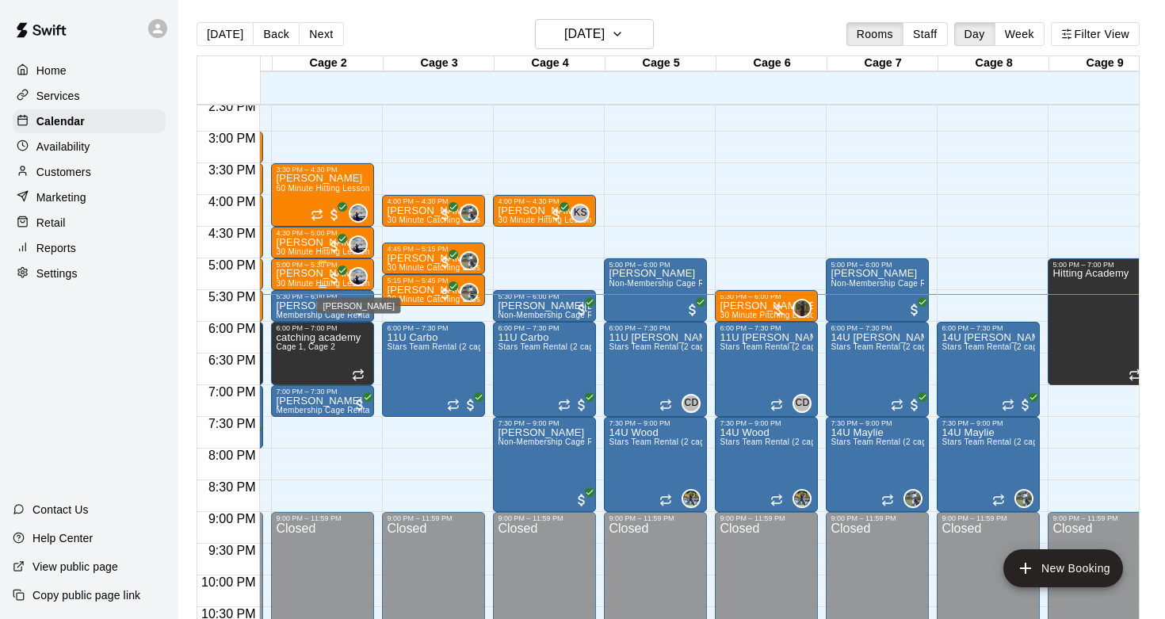
scroll to position [0, 0]
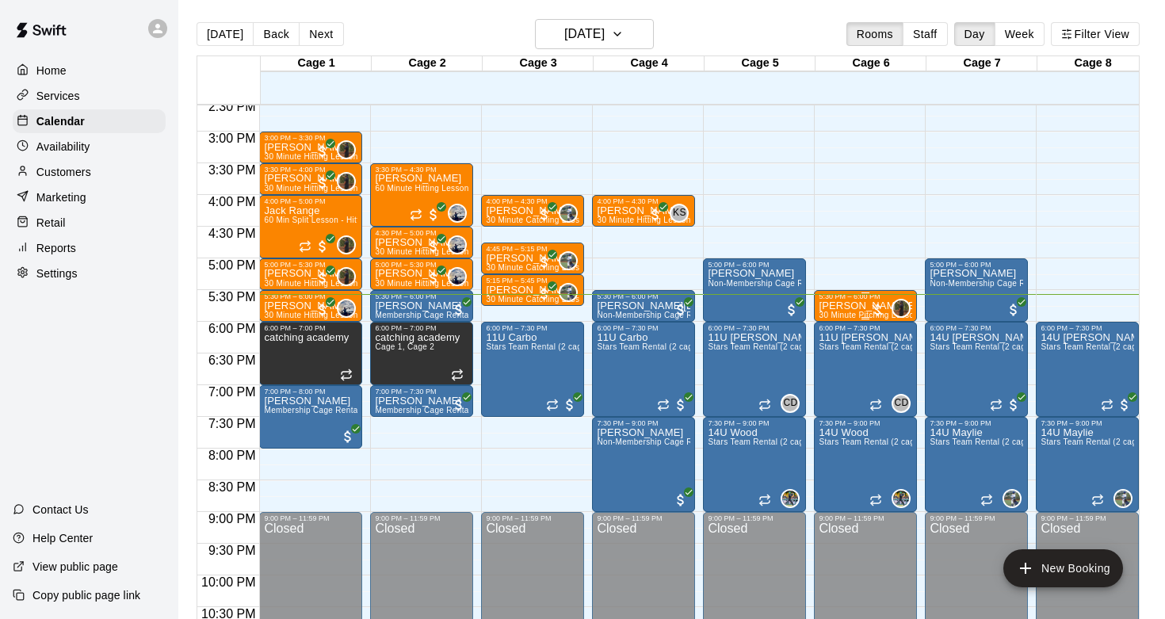
click at [856, 306] on p "[PERSON_NAME] Ball" at bounding box center [864, 306] width 93 height 0
click at [836, 356] on img "edit" at bounding box center [835, 360] width 18 height 18
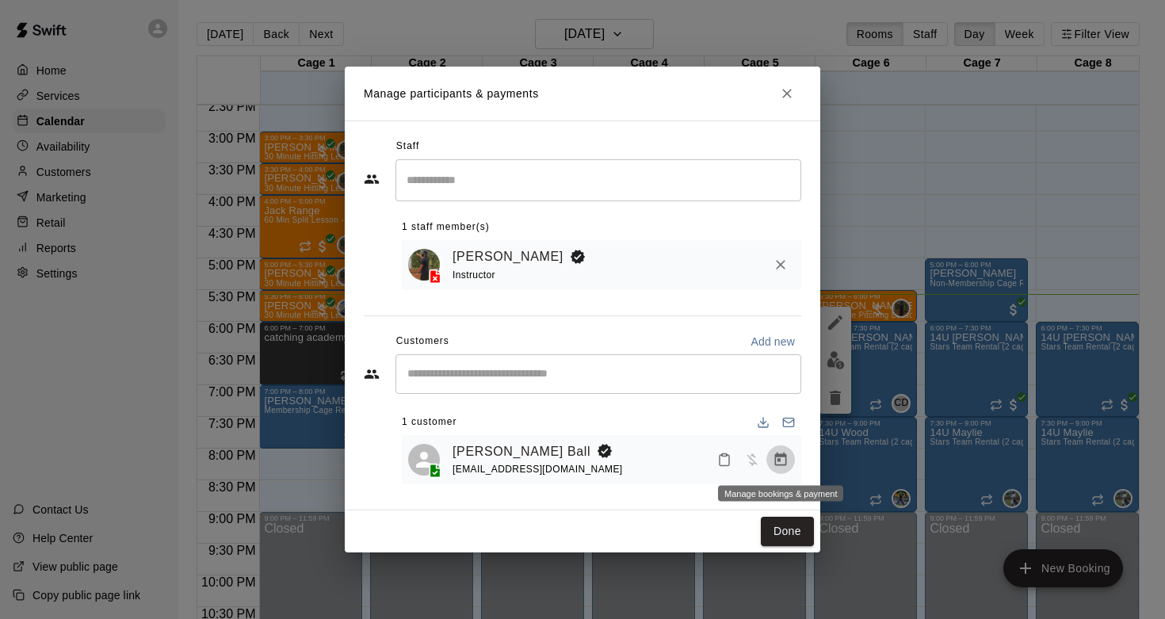
click at [783, 460] on icon "Manage bookings & payment" at bounding box center [780, 460] width 16 height 16
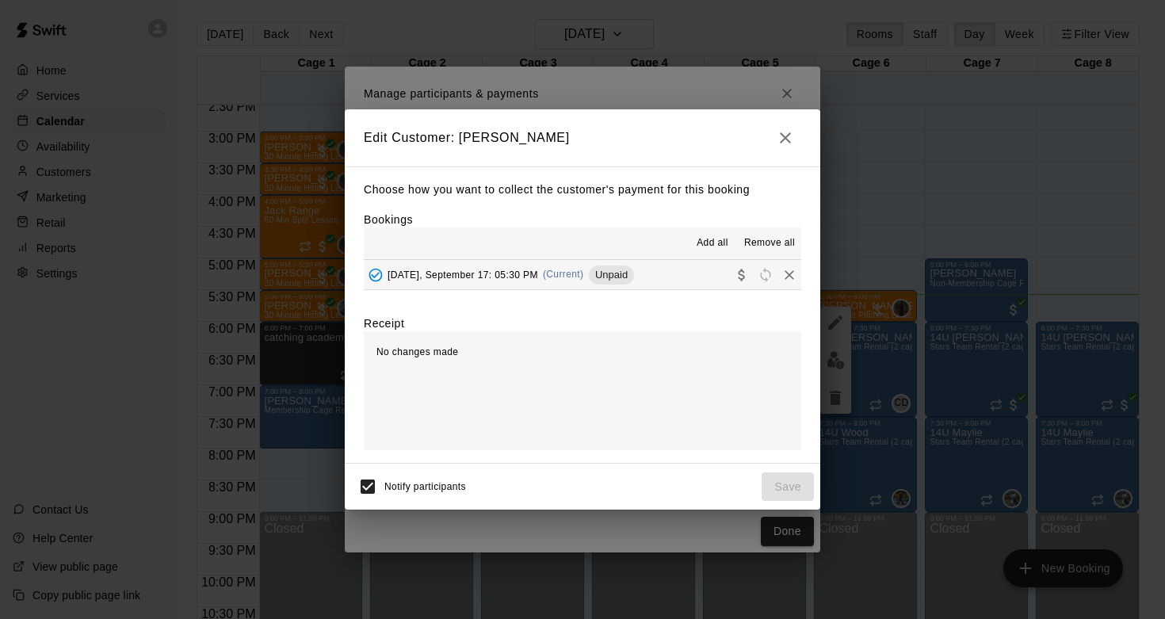
click at [683, 289] on hr at bounding box center [582, 289] width 437 height 1
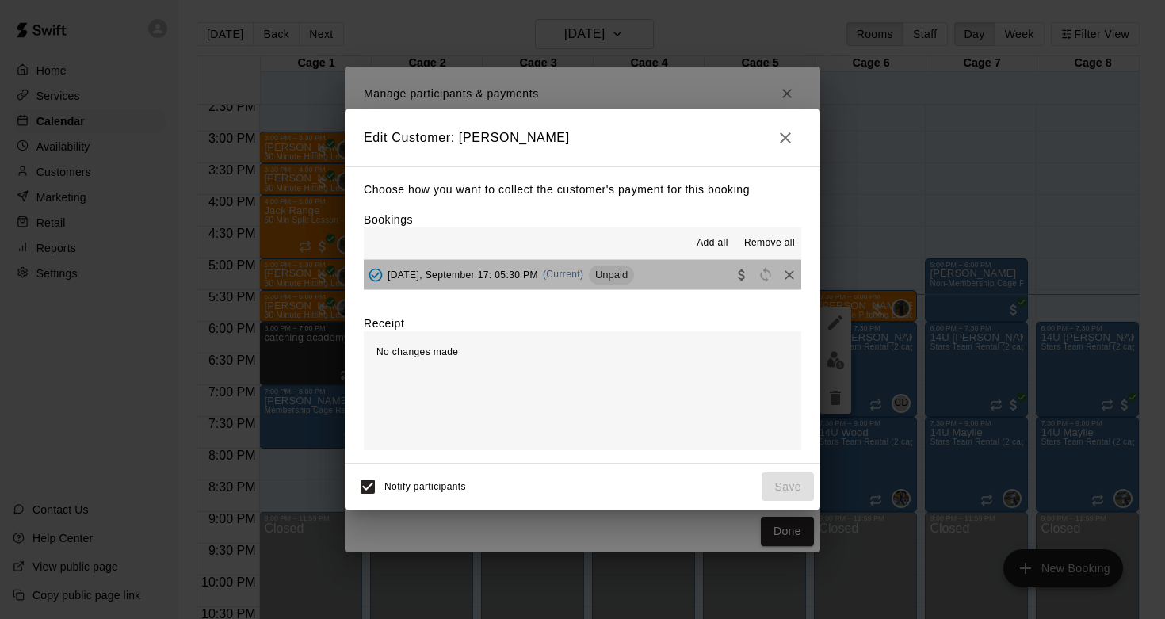
click at [684, 282] on button "[DATE], September 17: 05:30 PM (Current) Unpaid" at bounding box center [582, 274] width 437 height 29
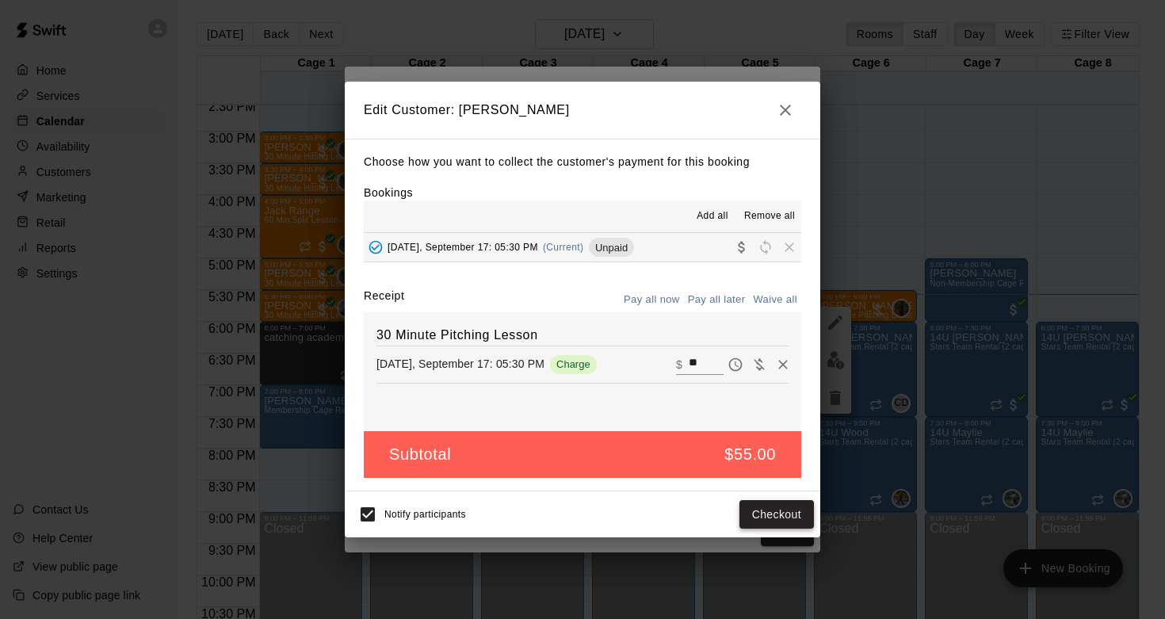
click at [780, 506] on button "Checkout" at bounding box center [776, 514] width 74 height 29
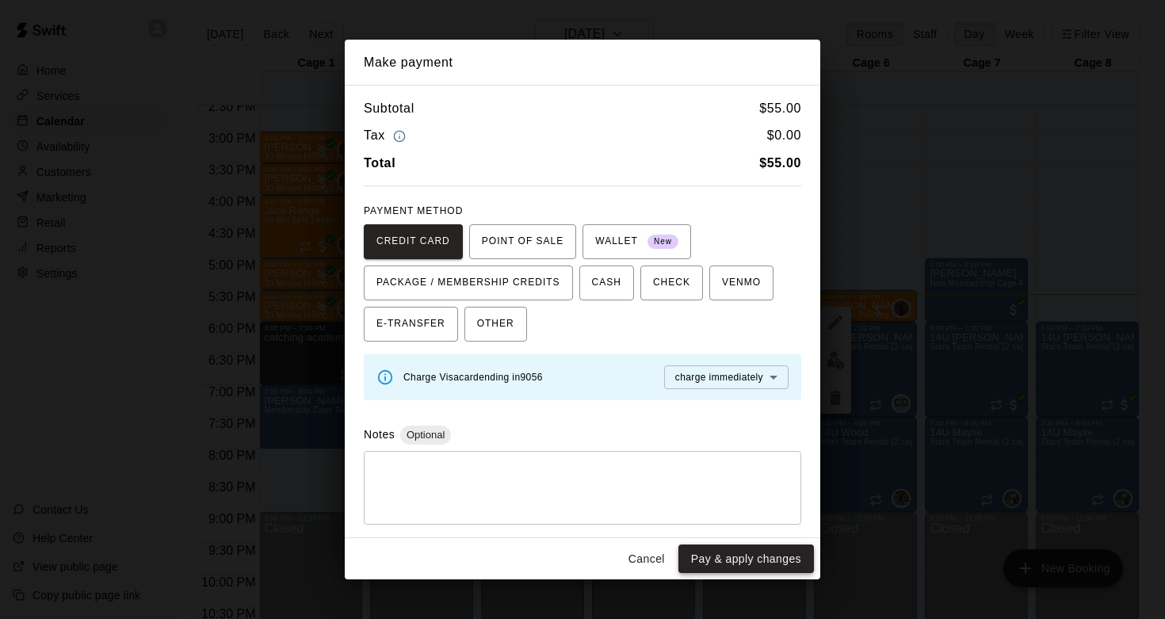
click at [741, 567] on button "Pay & apply changes" at bounding box center [745, 558] width 135 height 29
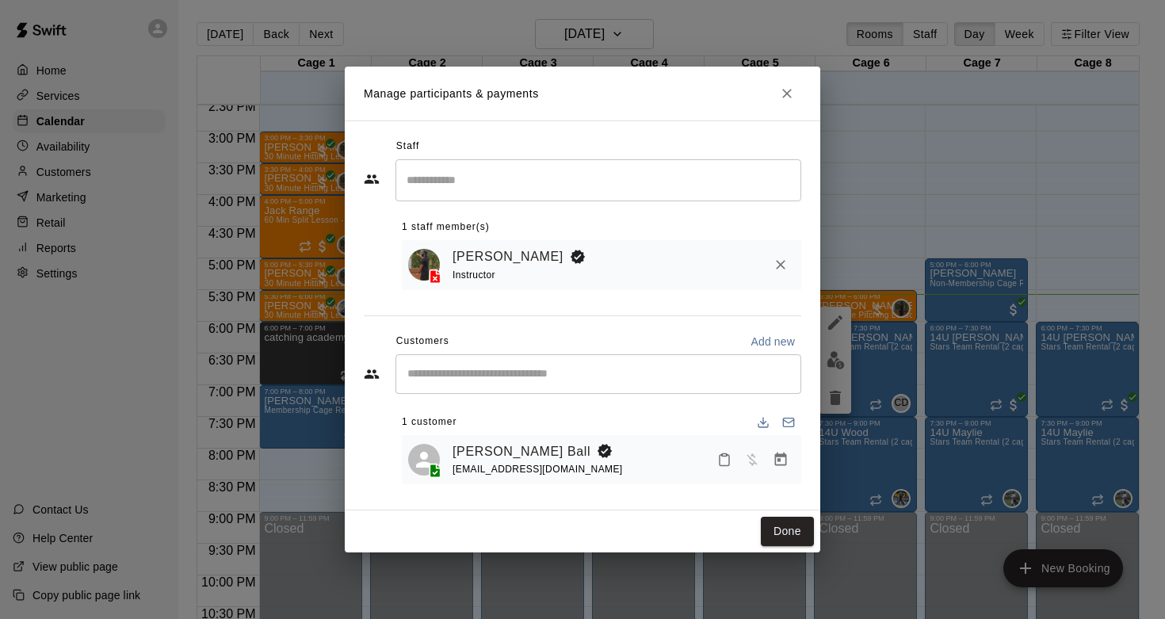
click at [783, 546] on div "Done" at bounding box center [582, 531] width 475 height 42
click at [787, 467] on button "Manage bookings & payment" at bounding box center [780, 459] width 29 height 29
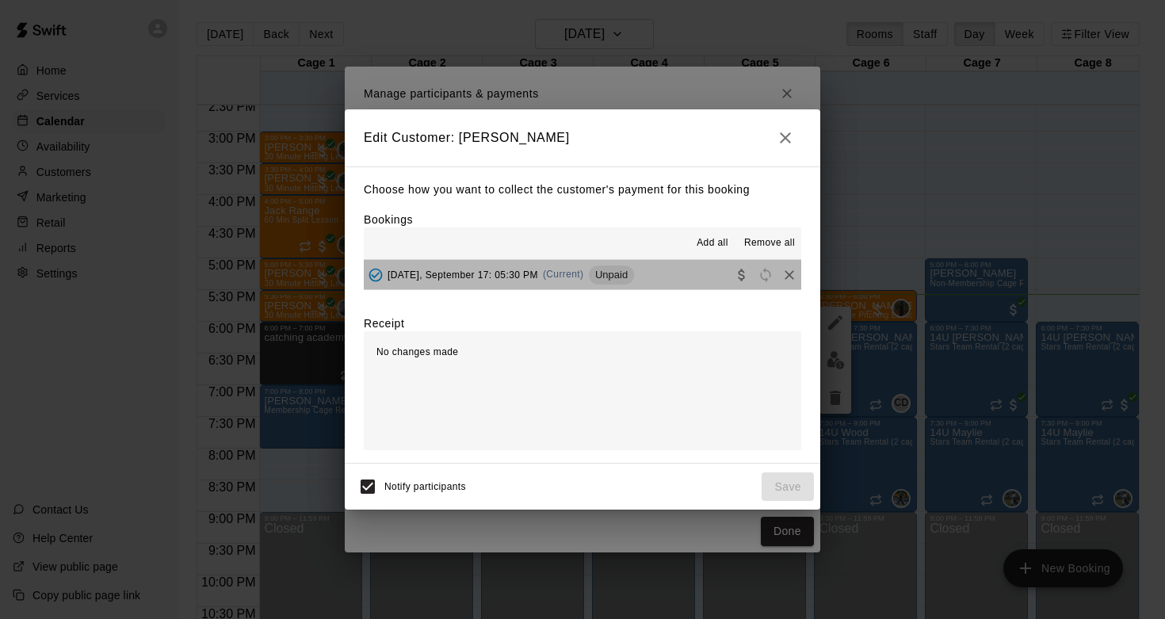
click at [674, 280] on button "[DATE], September 17: 05:30 PM (Current) Unpaid" at bounding box center [582, 274] width 437 height 29
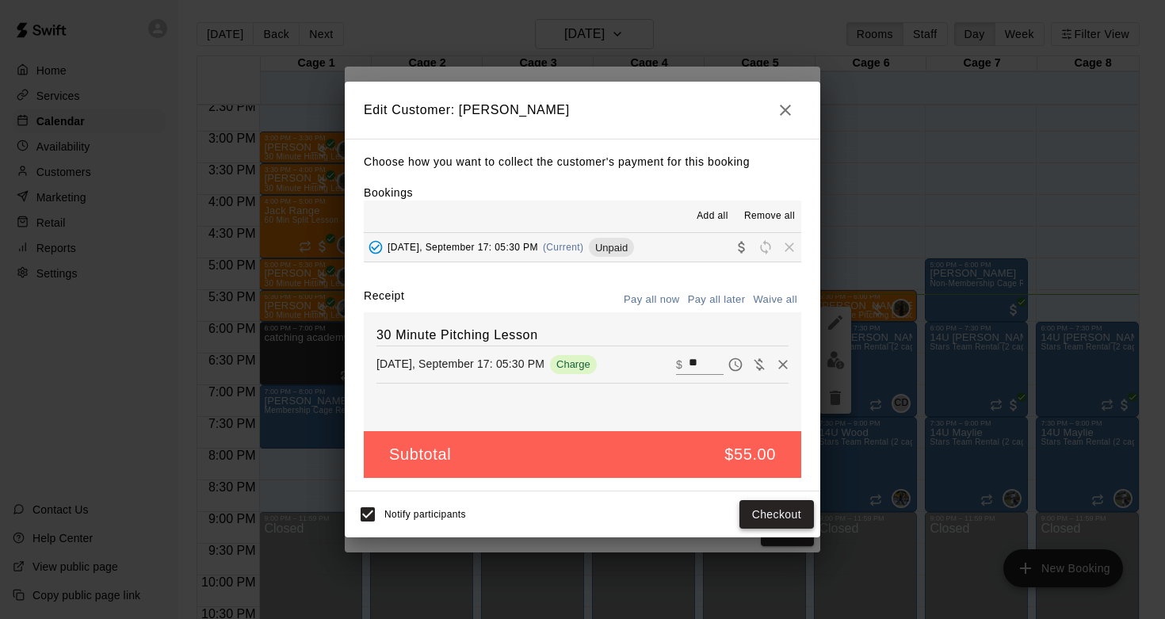
click at [770, 513] on button "Checkout" at bounding box center [776, 514] width 74 height 29
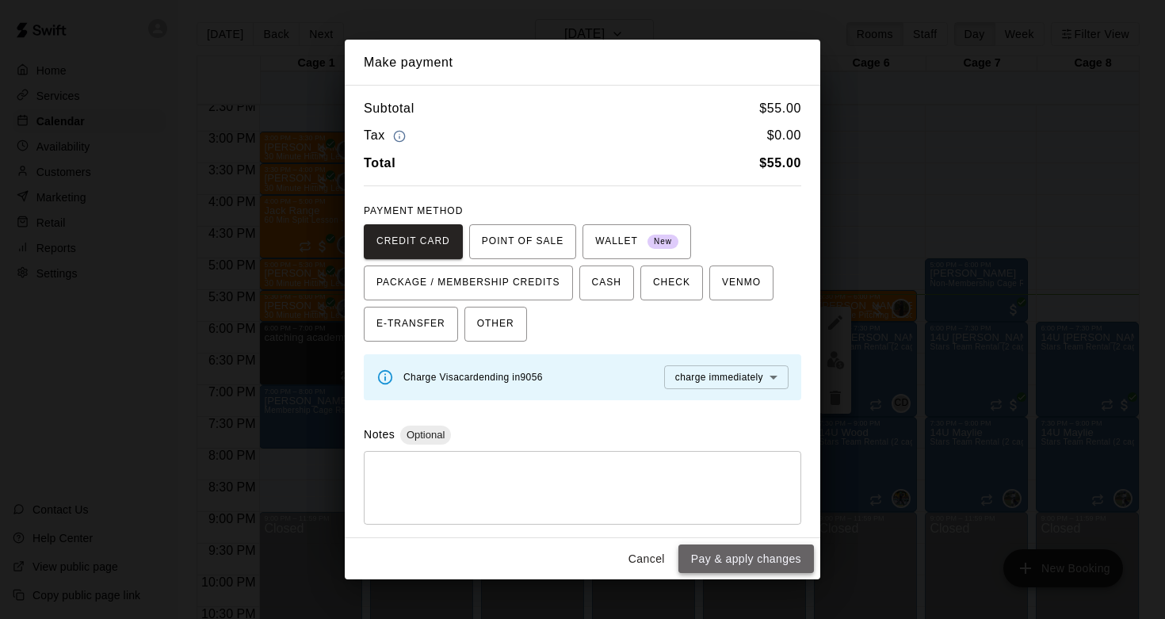
click at [749, 550] on button "Pay & apply changes" at bounding box center [745, 558] width 135 height 29
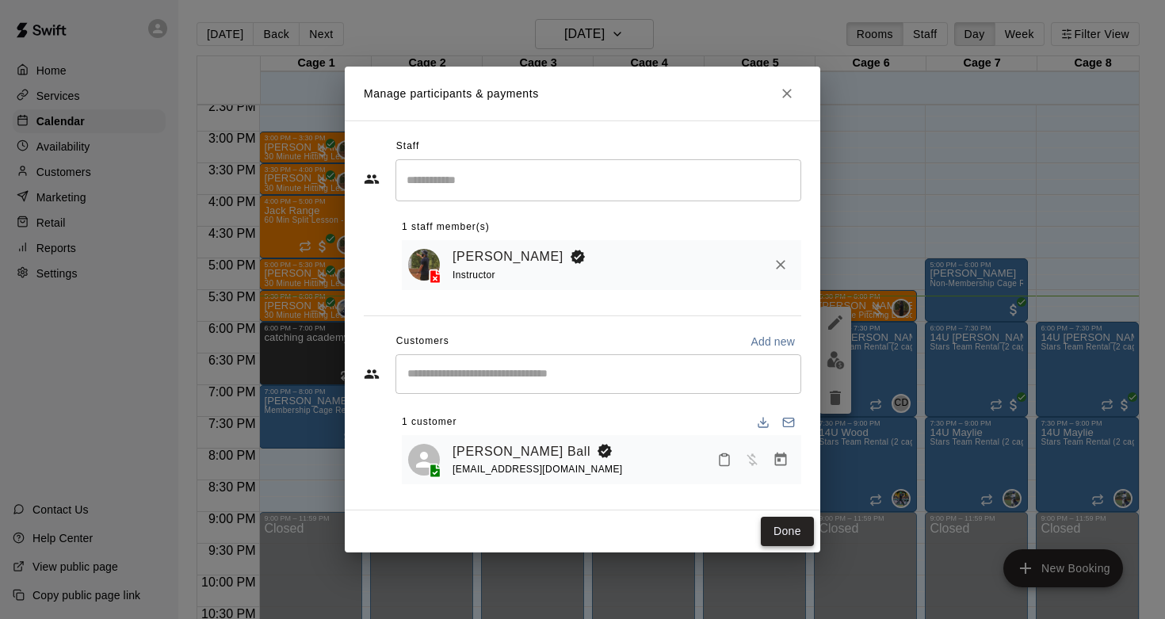
click at [796, 530] on button "Done" at bounding box center [786, 531] width 53 height 29
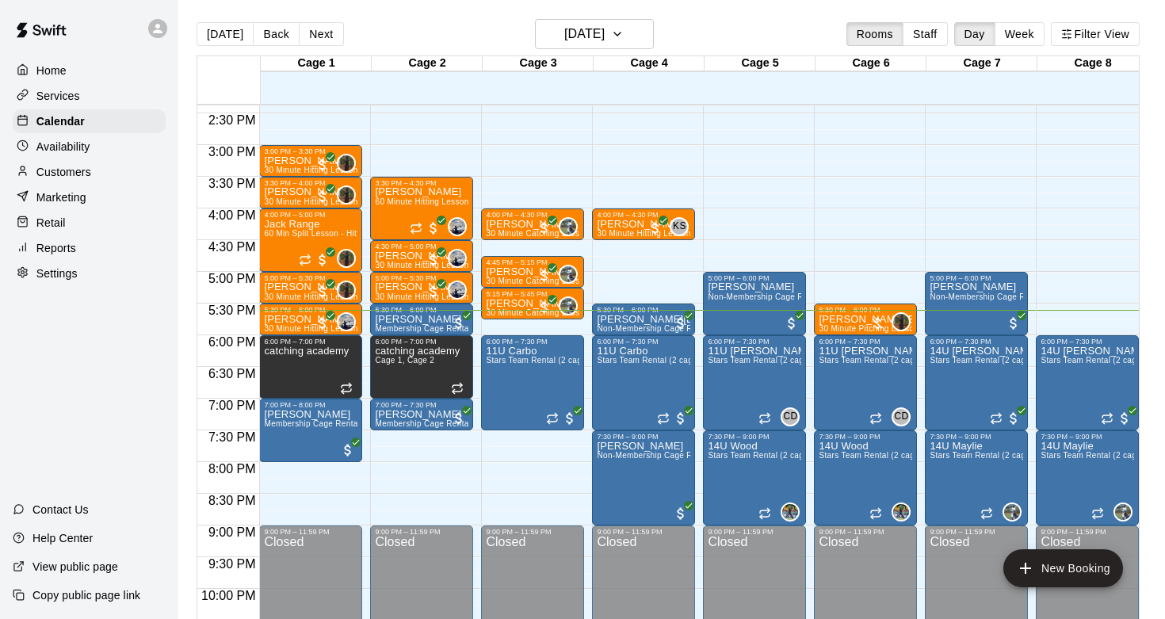
scroll to position [910, 0]
